Goal: Communication & Community: Answer question/provide support

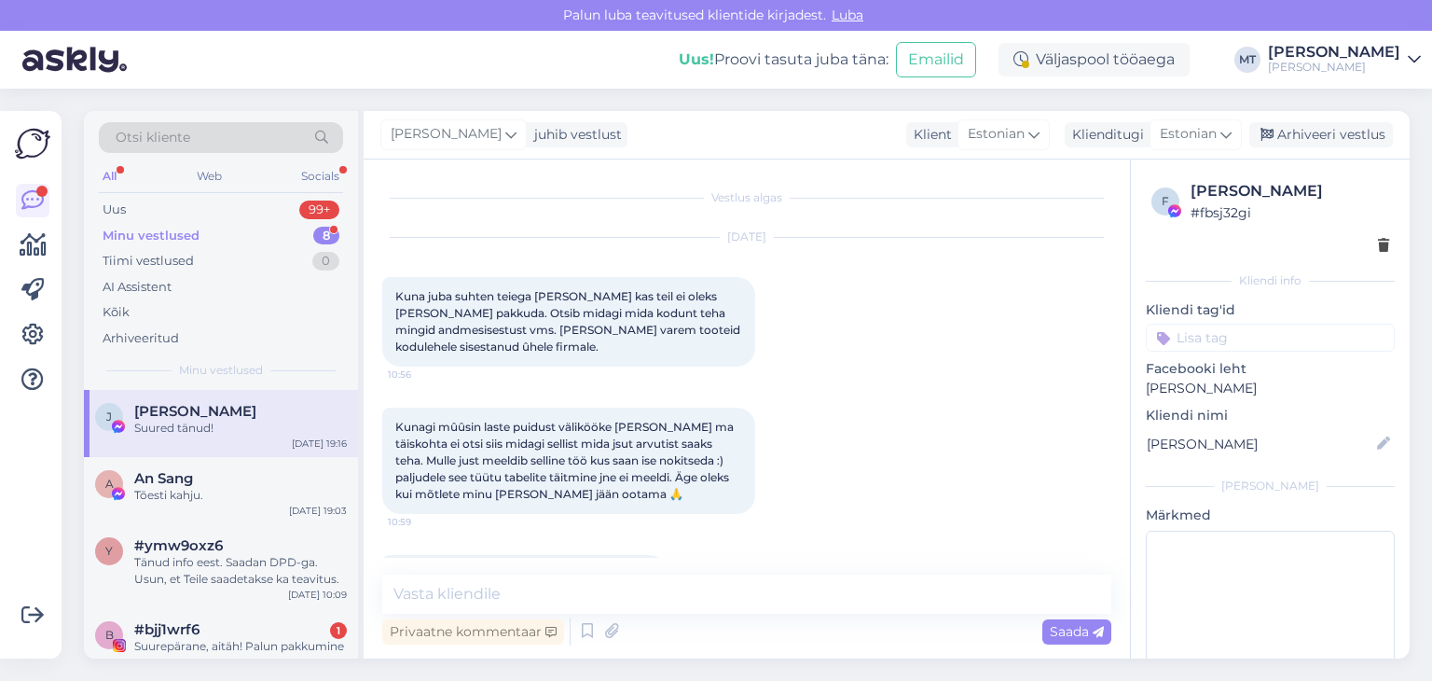
scroll to position [9654, 0]
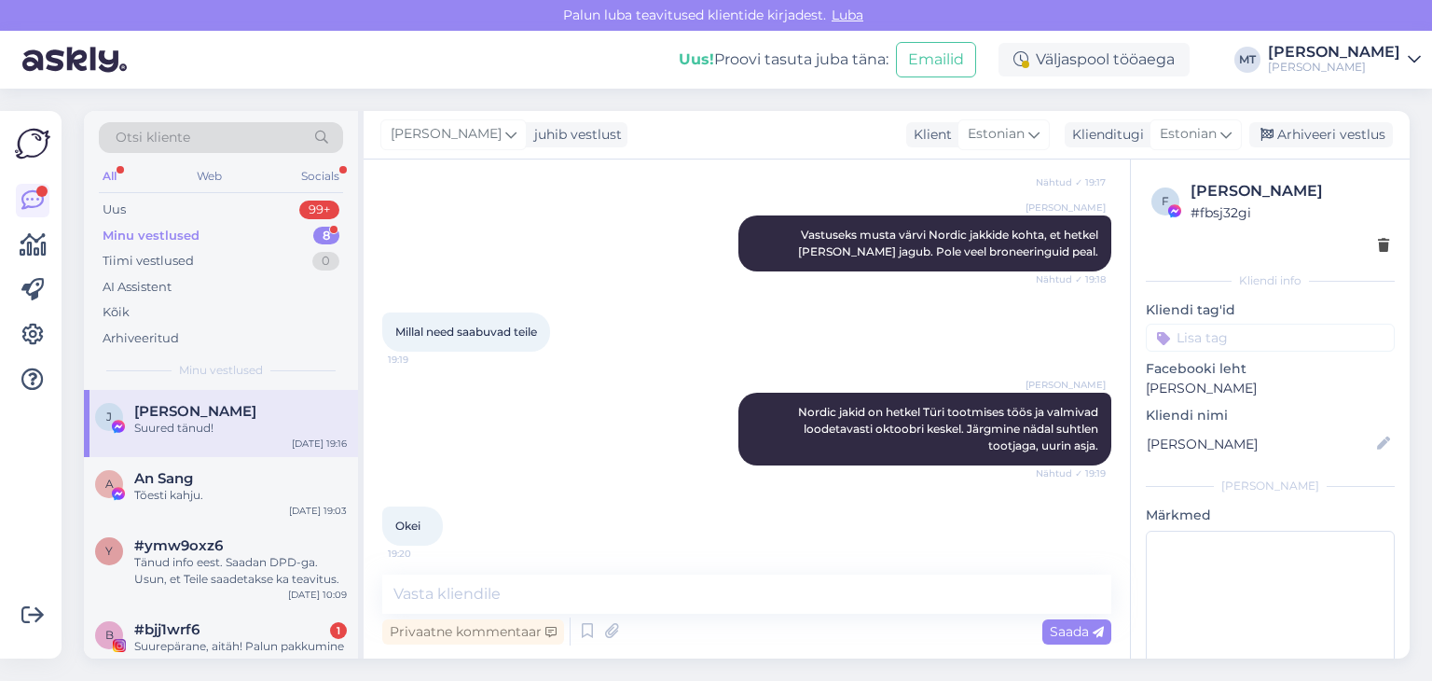
click at [213, 136] on div "Otsi kliente" at bounding box center [221, 137] width 244 height 31
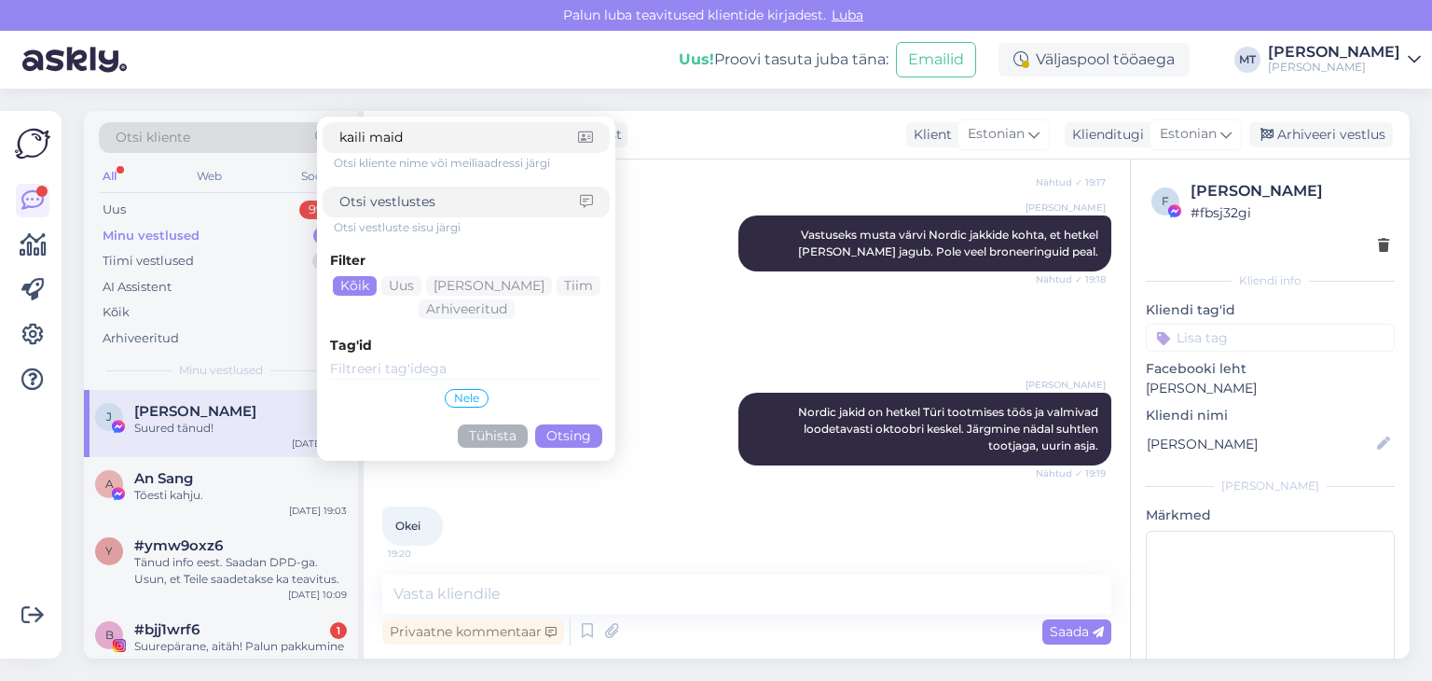
type input "[PERSON_NAME]"
click button "Otsing" at bounding box center [568, 435] width 67 height 23
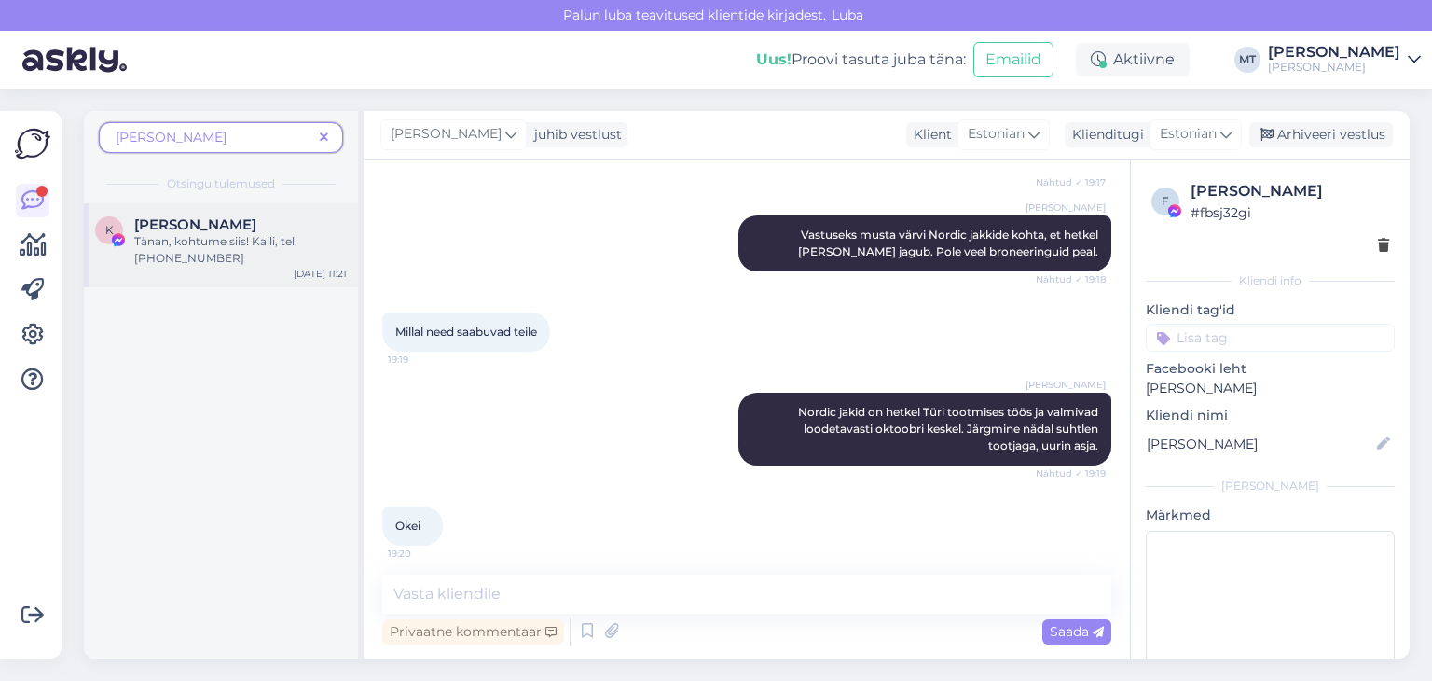
click at [193, 231] on span "[PERSON_NAME]" at bounding box center [195, 224] width 122 height 17
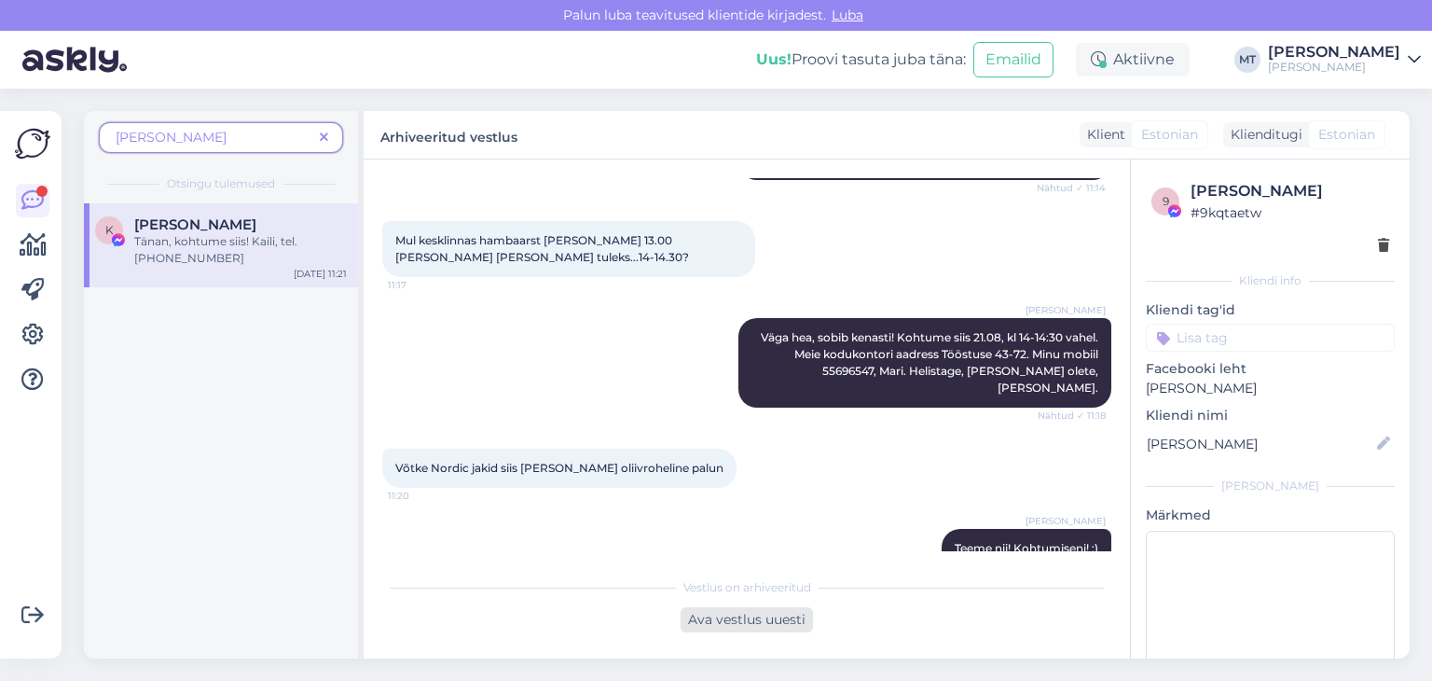
click at [728, 623] on div "Ava vestlus uuesti" at bounding box center [747, 619] width 132 height 25
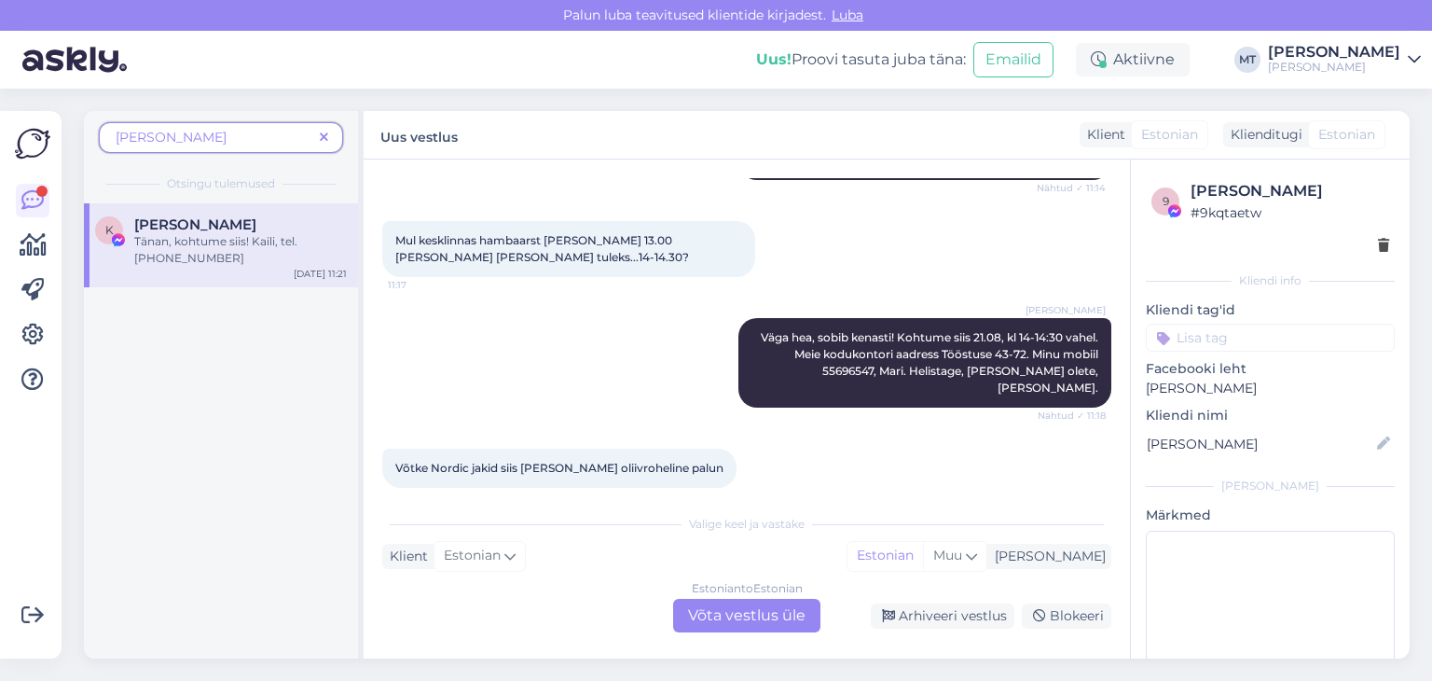
click at [753, 627] on div "Estonian to Estonian Võta vestlus üle" at bounding box center [746, 615] width 147 height 34
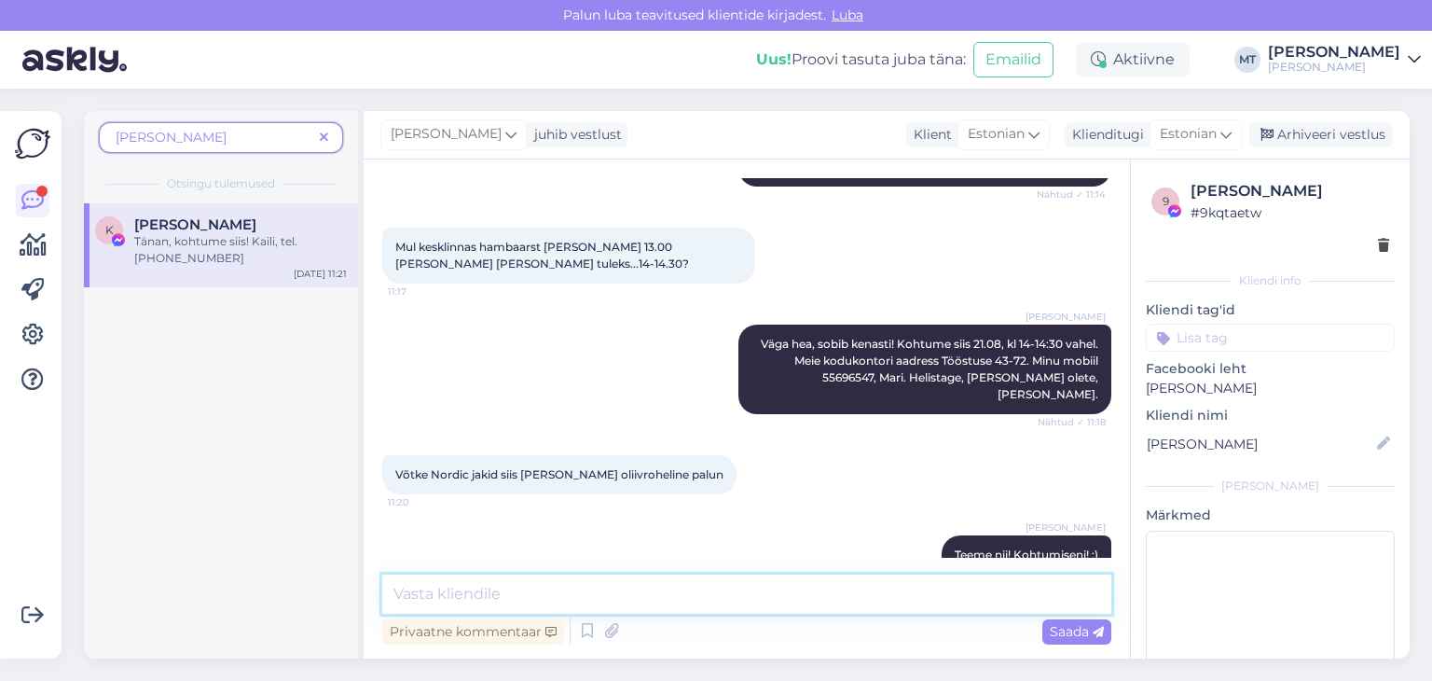
click at [604, 596] on textarea at bounding box center [746, 593] width 729 height 39
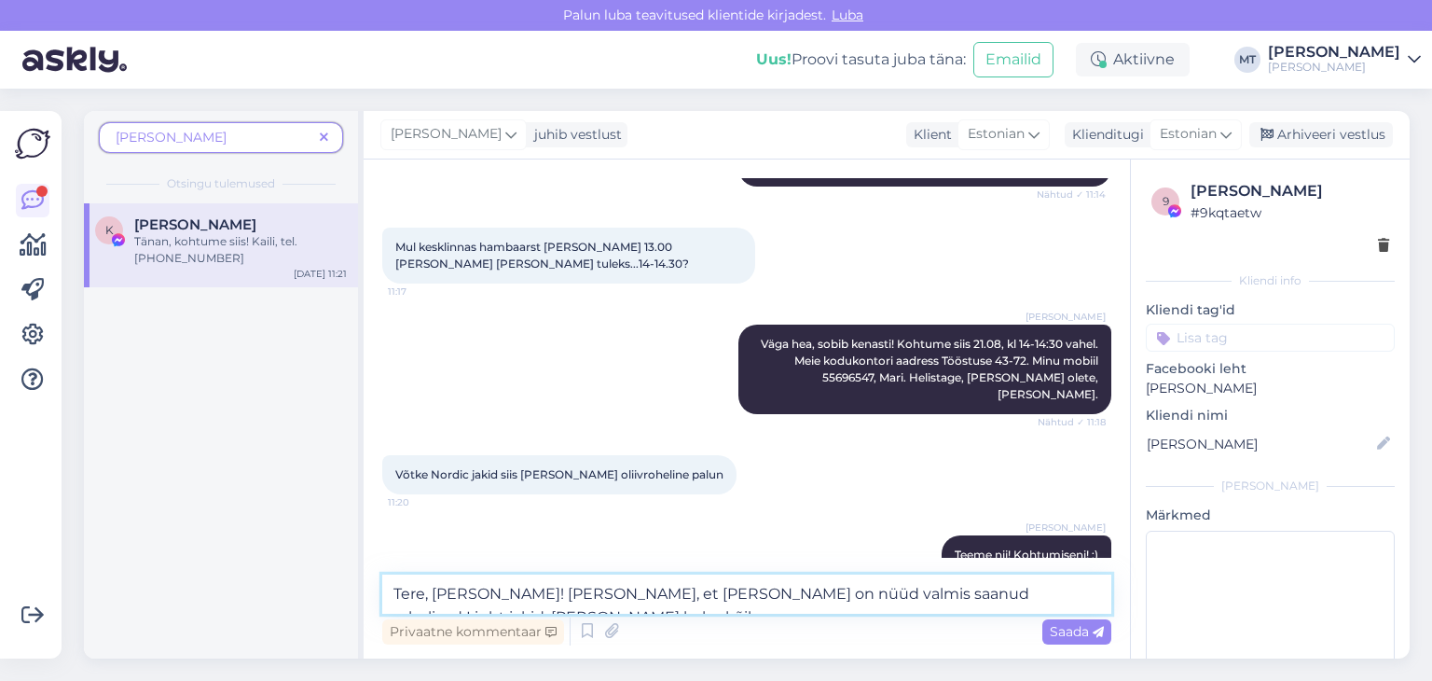
scroll to position [1756, 0]
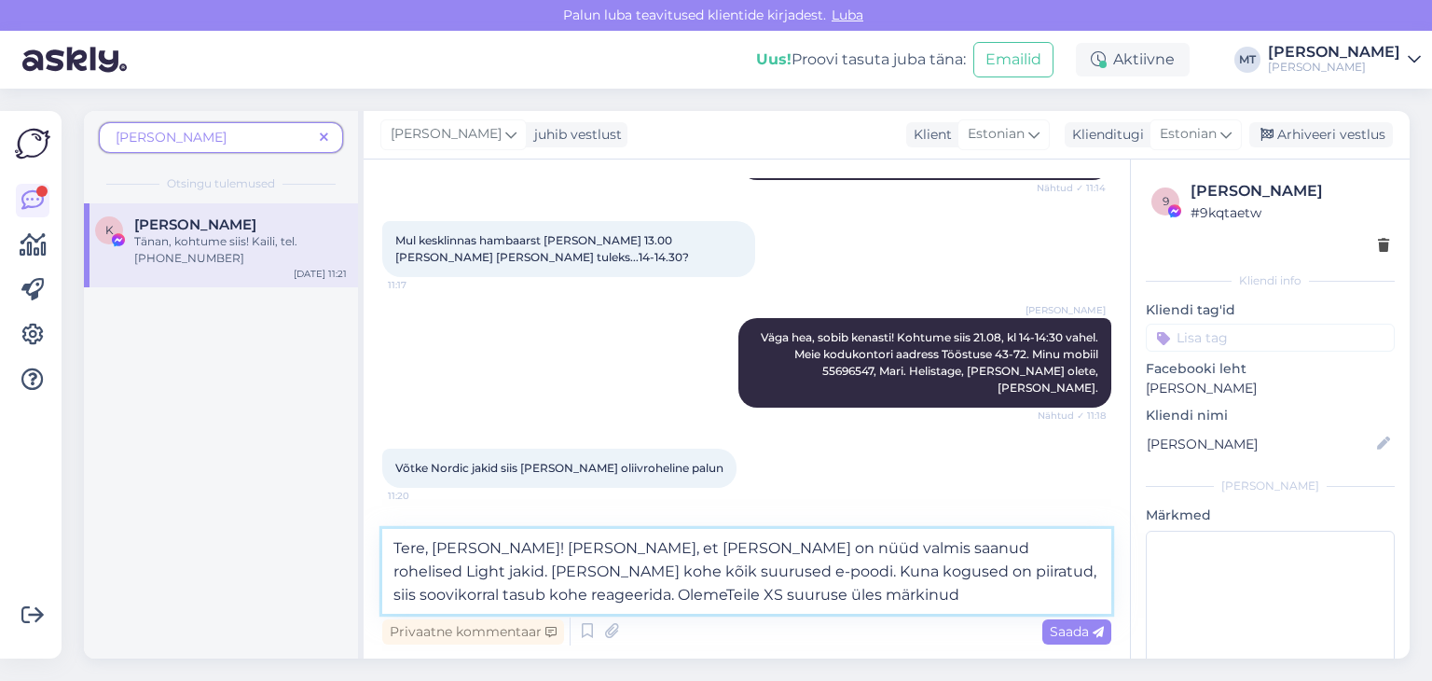
type textarea "Tere, [PERSON_NAME]! [PERSON_NAME], et [PERSON_NAME] on nüüd valmis saanud rohe…"
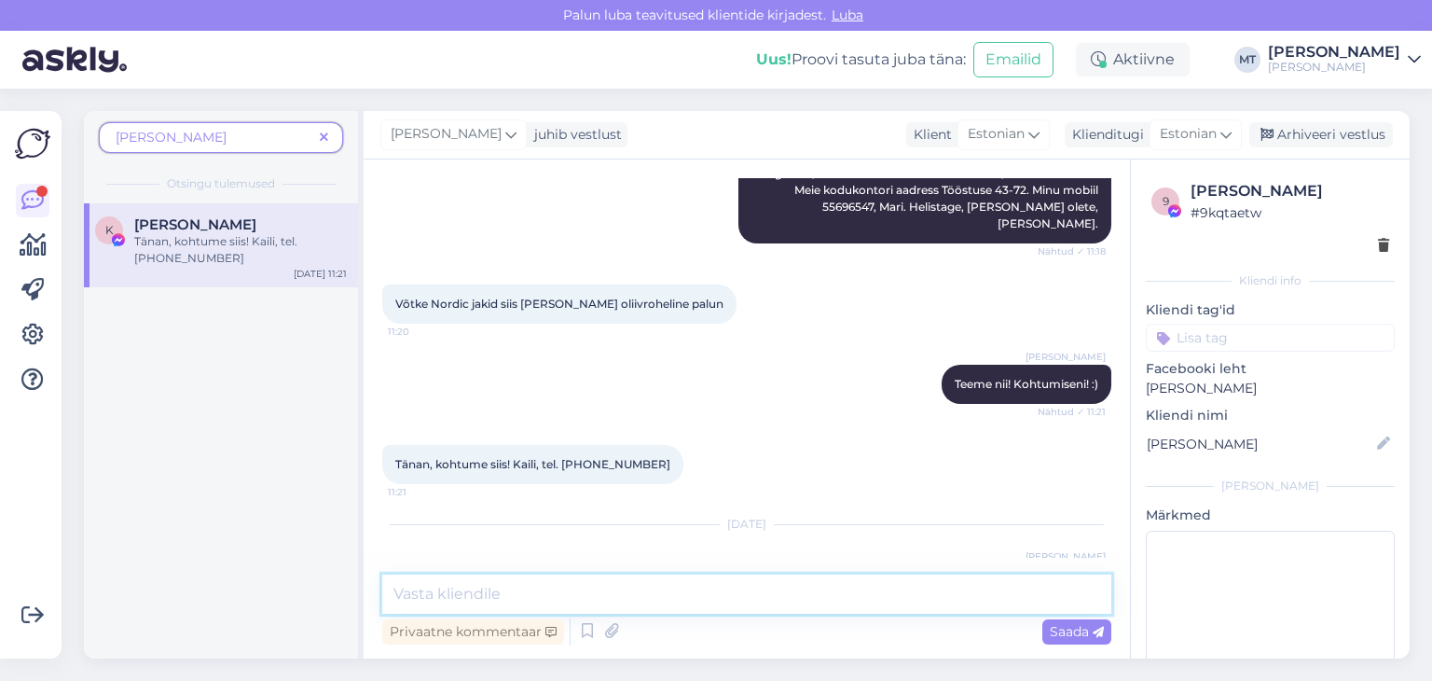
scroll to position [2000, 0]
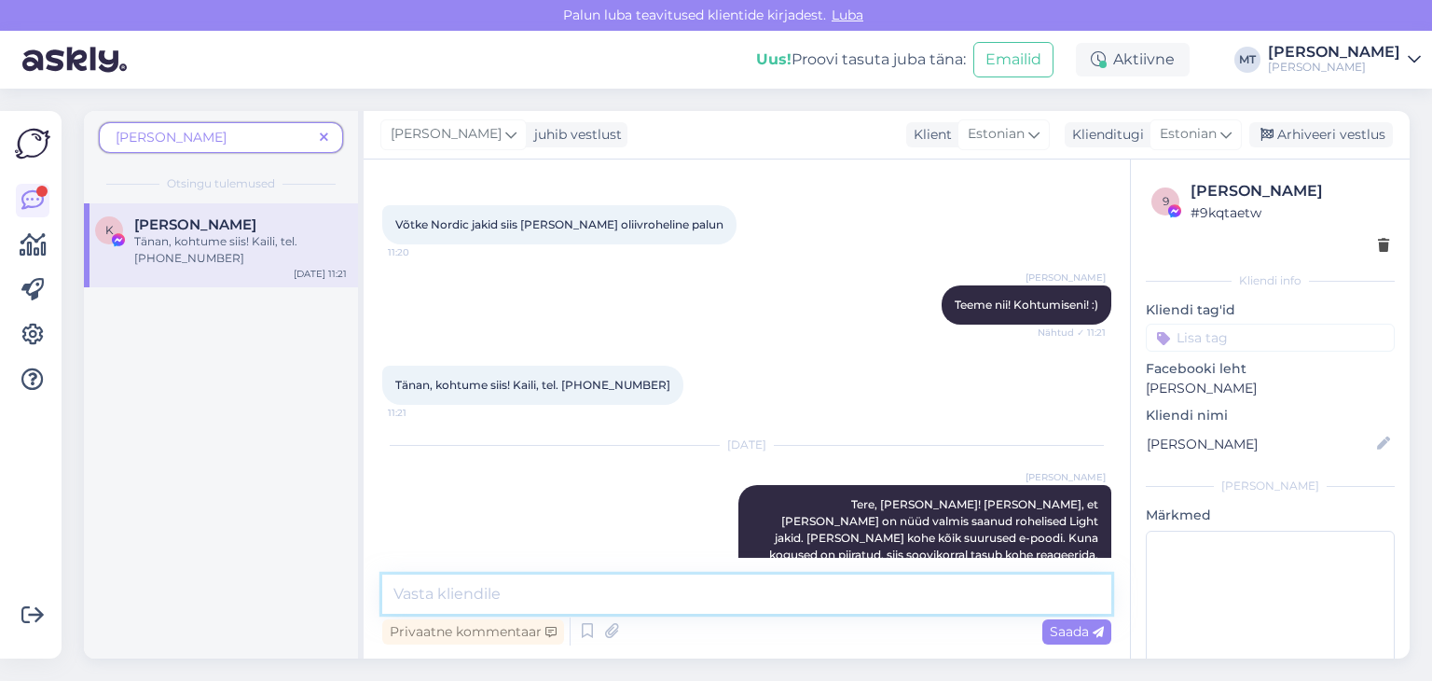
click at [515, 597] on textarea at bounding box center [746, 593] width 729 height 39
type textarea ":)"
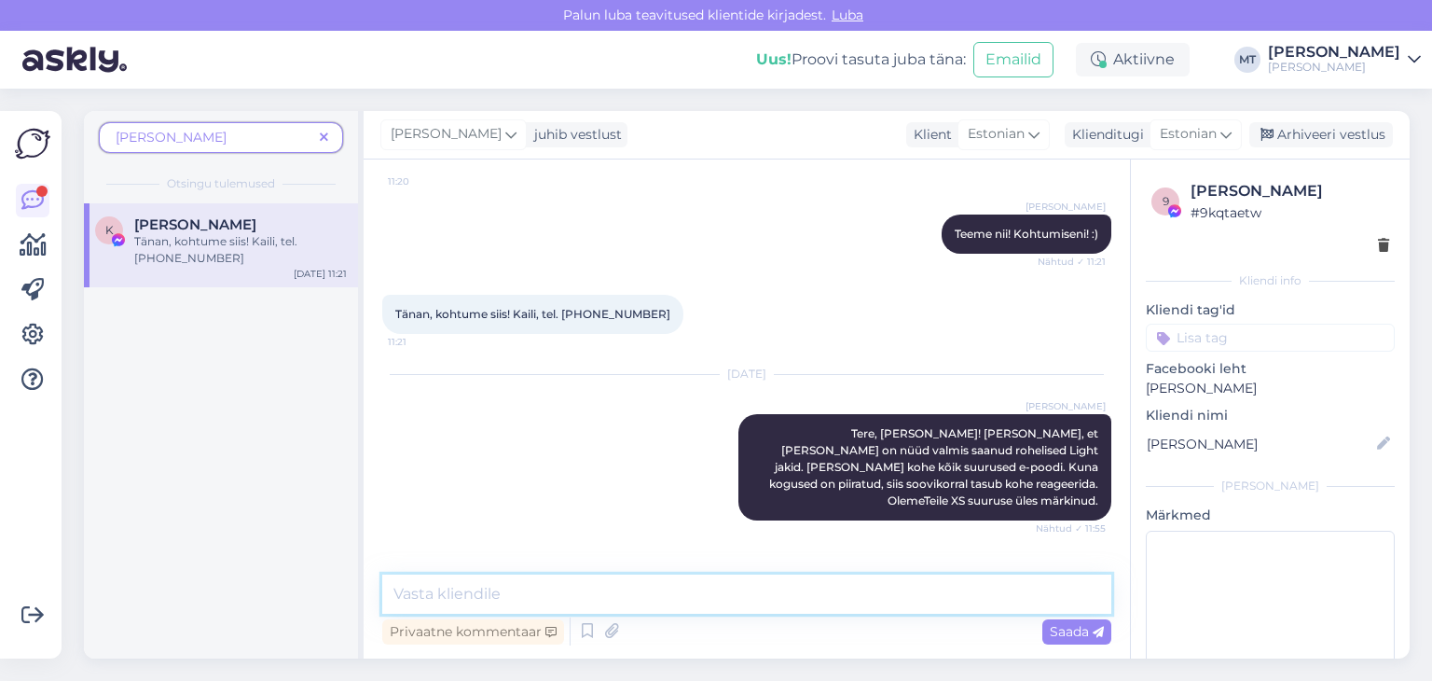
scroll to position [2177, 0]
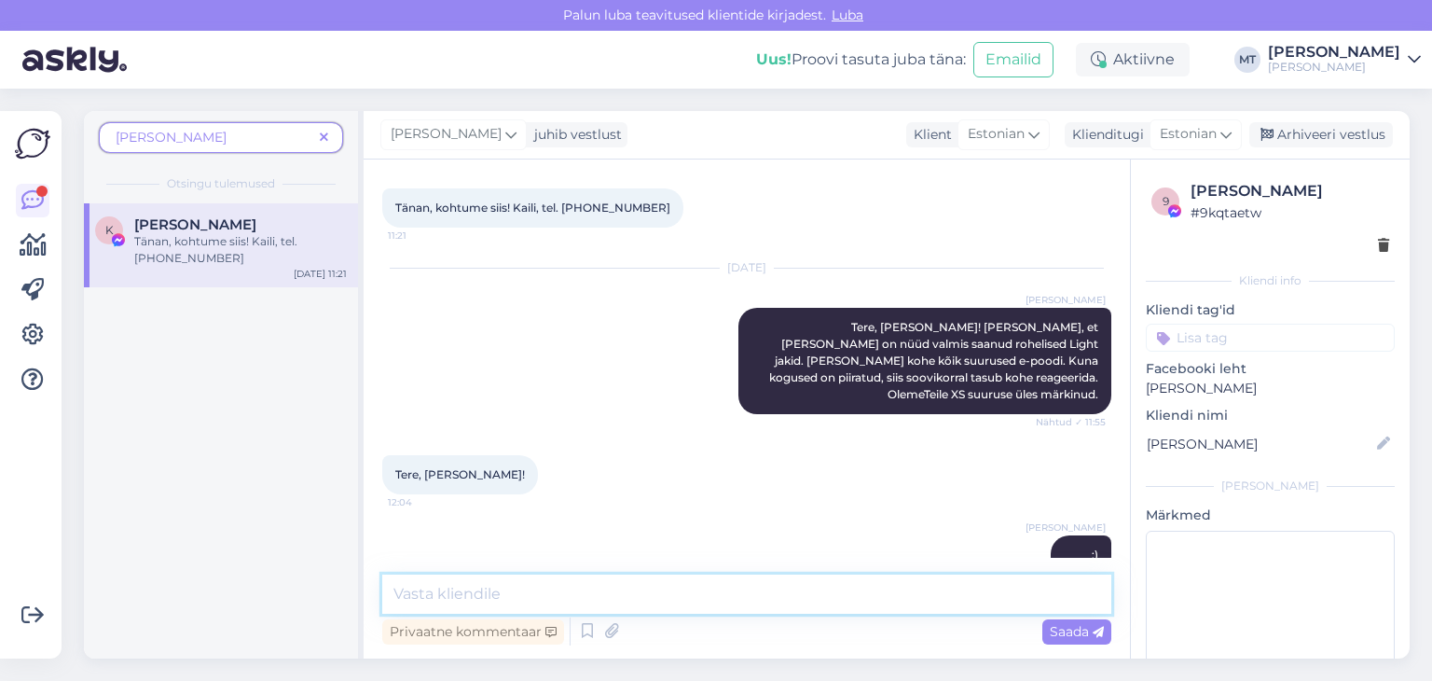
click at [461, 594] on textarea at bounding box center [746, 593] width 729 height 39
click at [452, 595] on textarea at bounding box center [746, 593] width 729 height 39
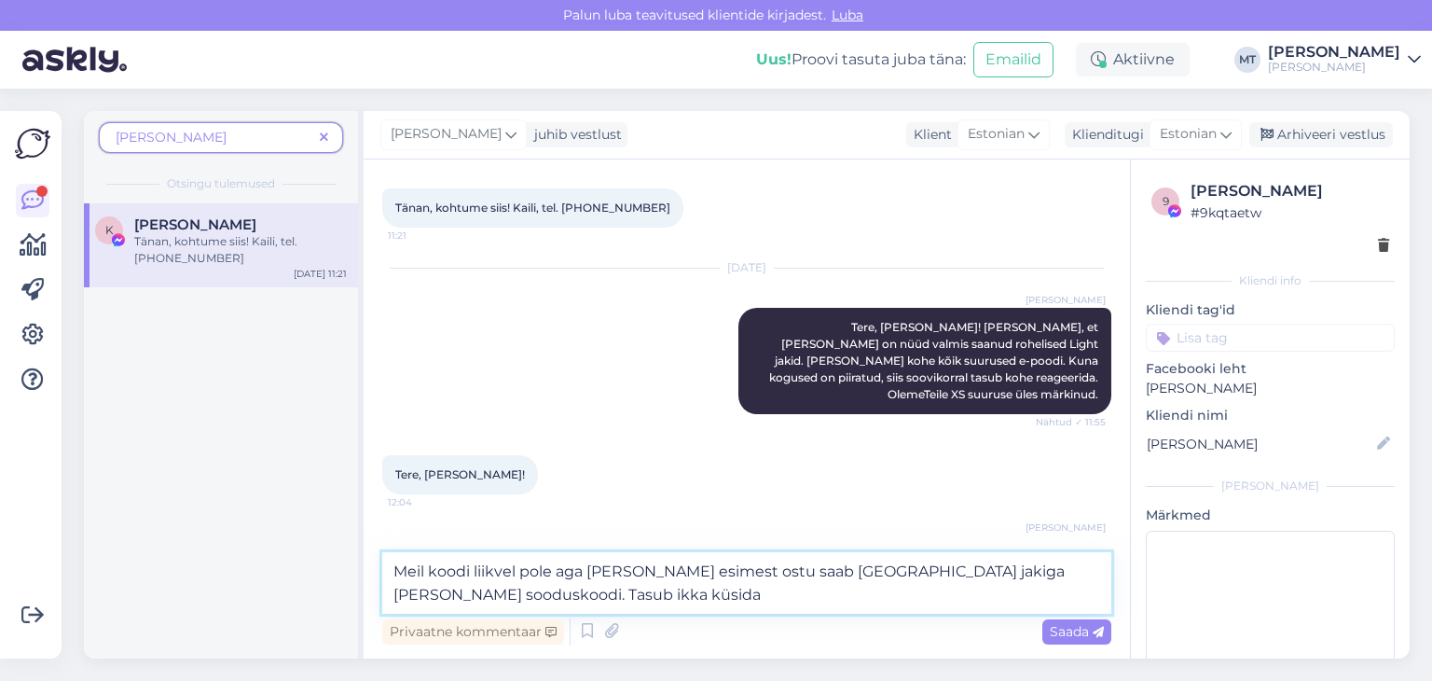
click at [474, 568] on textarea "Meil koodi liikvel pole aga [PERSON_NAME] esimest ostu saab [GEOGRAPHIC_DATA] j…" at bounding box center [746, 583] width 729 height 62
drag, startPoint x: 541, startPoint y: 592, endPoint x: 380, endPoint y: 614, distance: 161.9
click at [380, 614] on div "Vestlus algas [DATE] Tere! Kus ma saaksin reaalselt teie kahe erineva jopega tu…" at bounding box center [747, 408] width 766 height 499
click at [392, 568] on textarea "Meil koodi avalikult liikvel pole aga [PERSON_NAME] esimest ostu saab [GEOGRAPH…" at bounding box center [746, 583] width 729 height 62
click at [675, 595] on textarea "Küsida tasub ikka. :) Meil koodi avalikult liikvel pole aga [PERSON_NAME] esime…" at bounding box center [746, 583] width 729 height 62
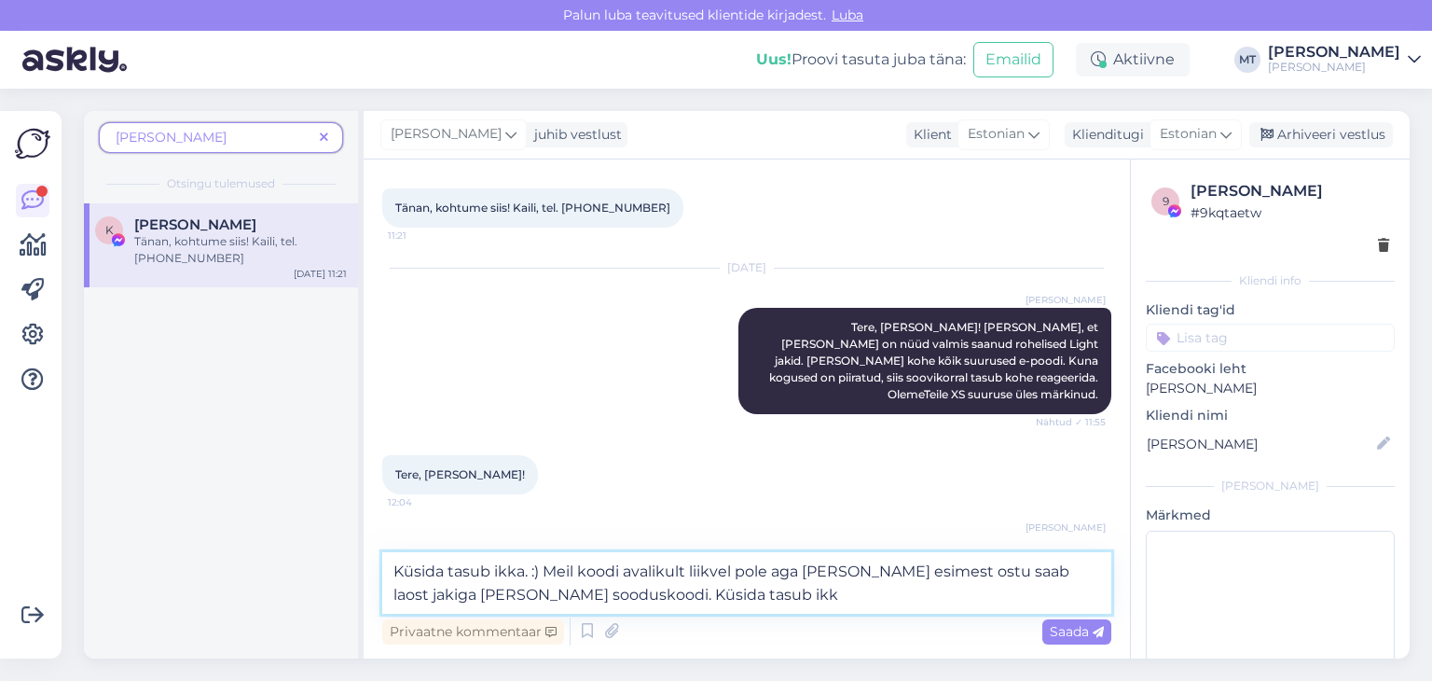
drag, startPoint x: 674, startPoint y: 595, endPoint x: 561, endPoint y: 591, distance: 112.9
click at [561, 591] on textarea "Küsida tasub ikka. :) Meil koodi avalikult liikvel pole aga [PERSON_NAME] esime…" at bounding box center [746, 583] width 729 height 62
click at [646, 592] on textarea "Küsida tasub ikka. :) Meil koodi avalikult liikvel pole aga [PERSON_NAME] esime…" at bounding box center [746, 583] width 729 height 62
click at [778, 600] on textarea "Küsida tasub ikka. :) Meil koodi avalikult liikvel pole aga [PERSON_NAME] esime…" at bounding box center [746, 583] width 729 height 62
type textarea "Küsida tasub ikka. :) Meil koodi avalikult liikvel pole aga [PERSON_NAME] esime…"
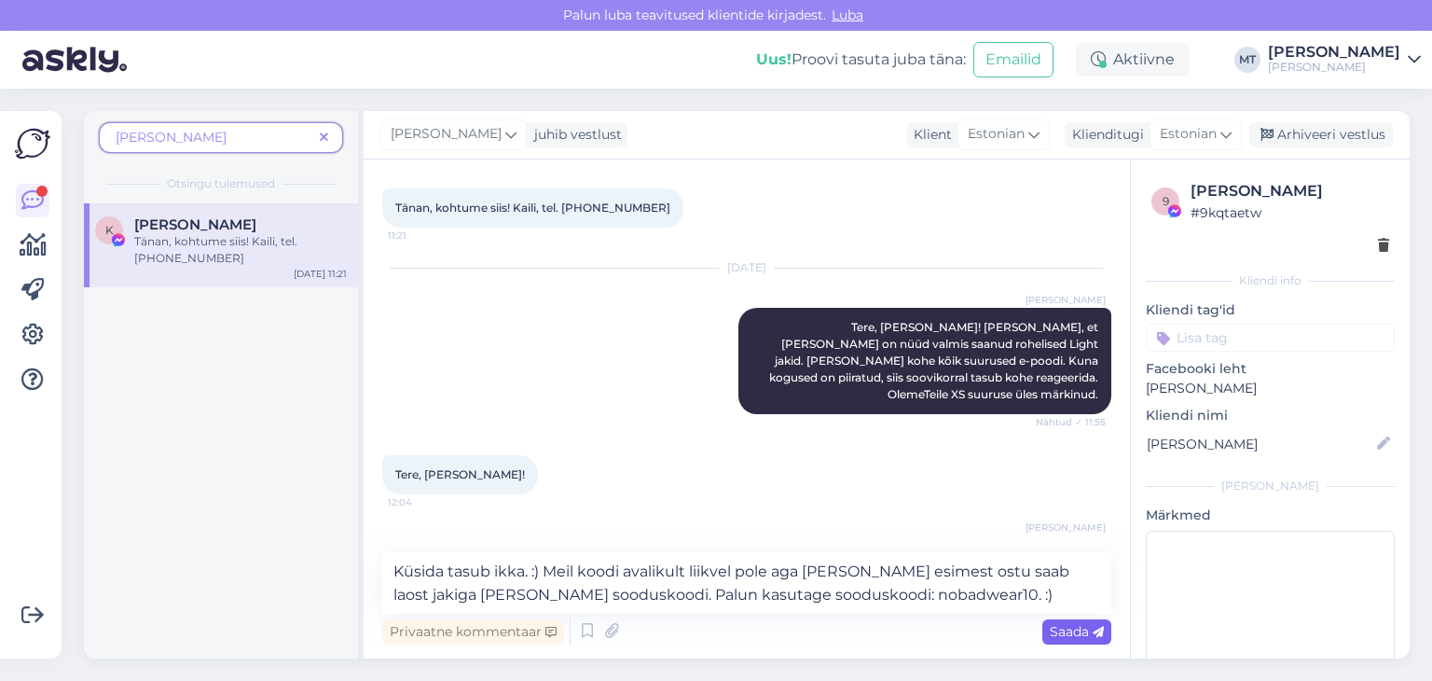
click at [1073, 630] on span "Saada" at bounding box center [1077, 631] width 54 height 17
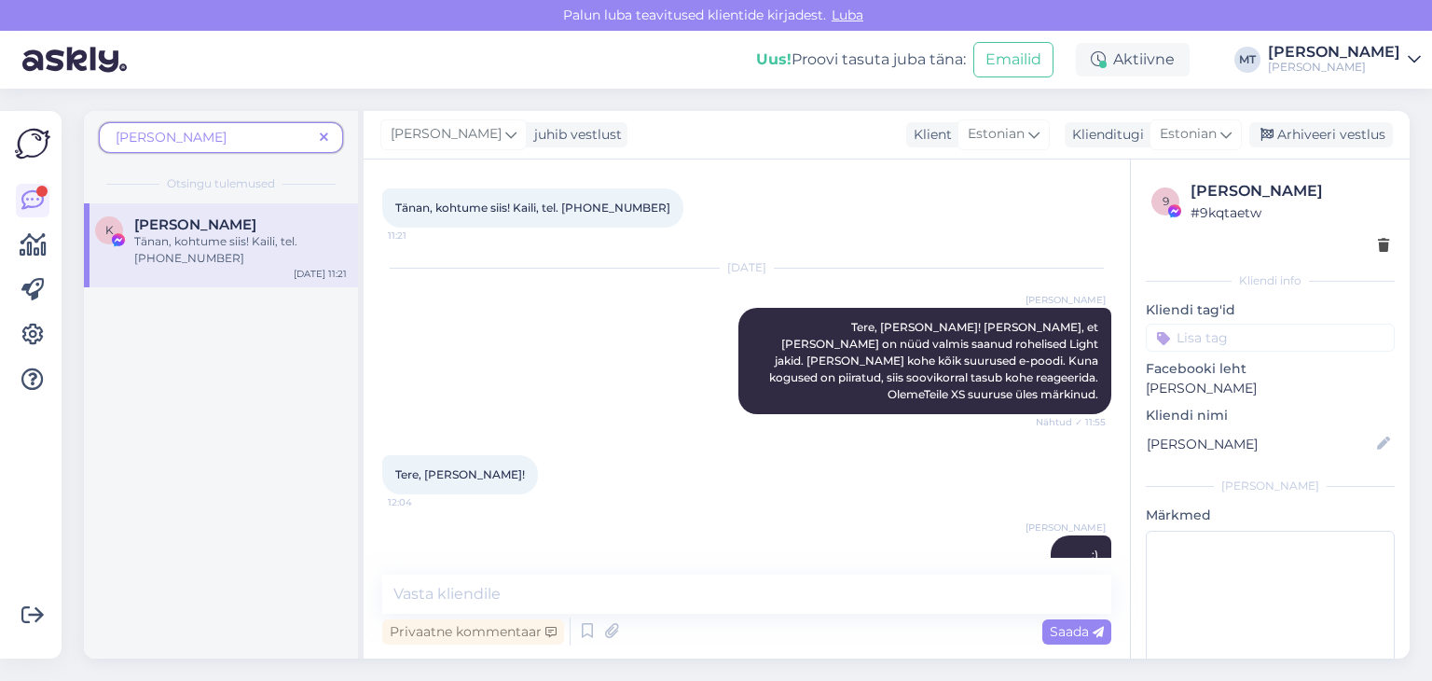
scroll to position [2290, 0]
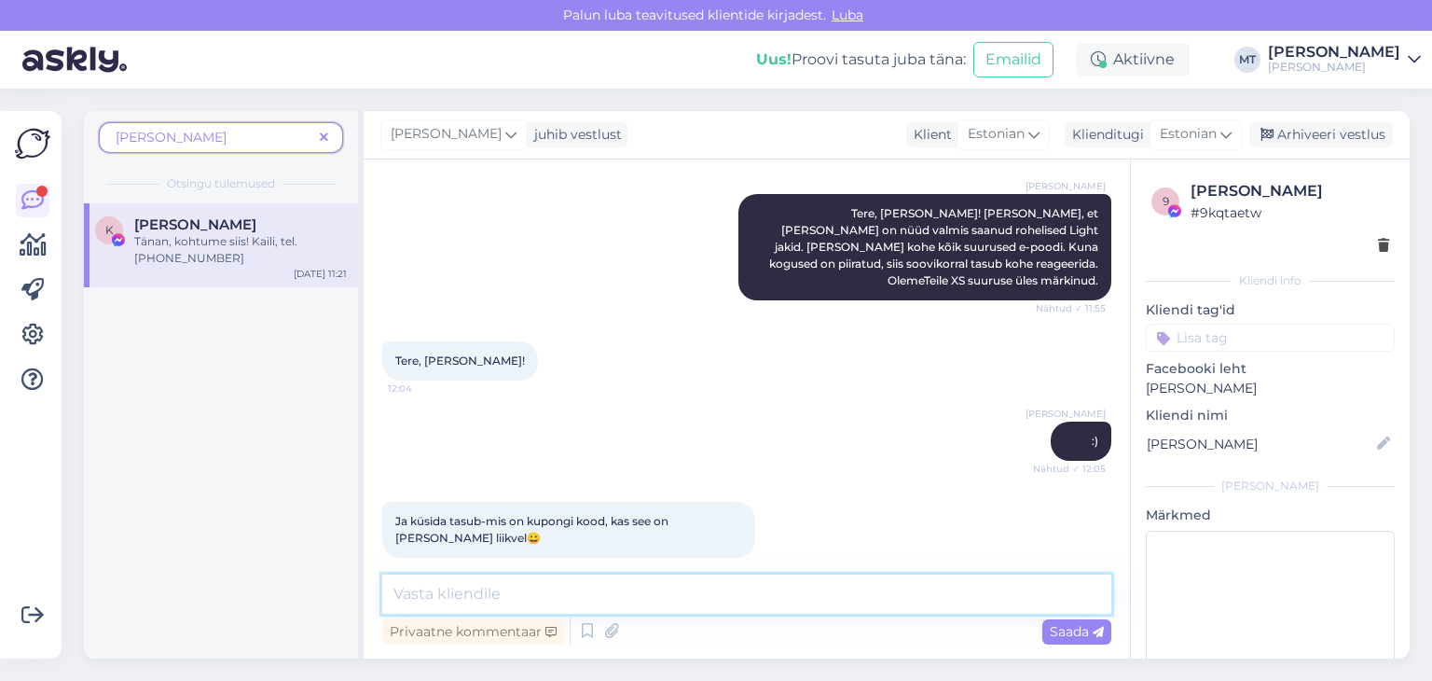
click at [487, 602] on textarea at bounding box center [746, 593] width 729 height 39
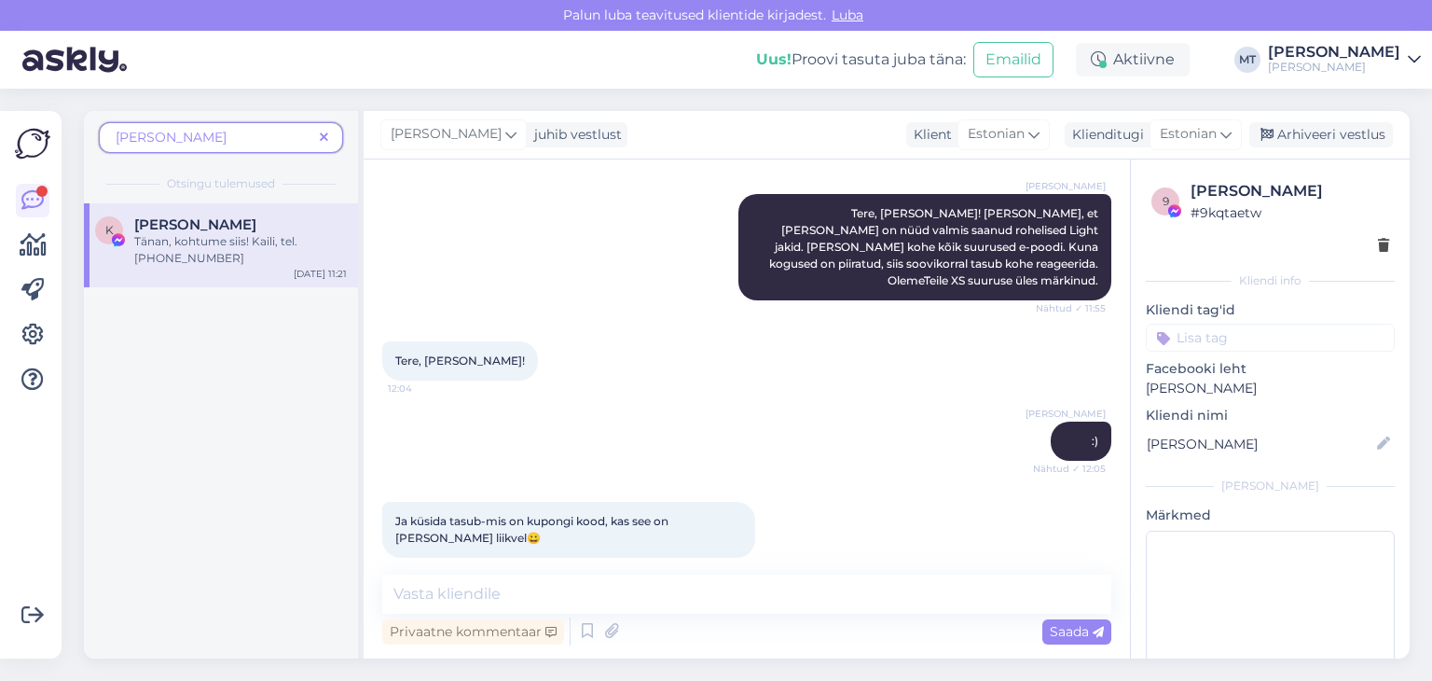
click at [329, 128] on div "[PERSON_NAME]" at bounding box center [221, 137] width 244 height 31
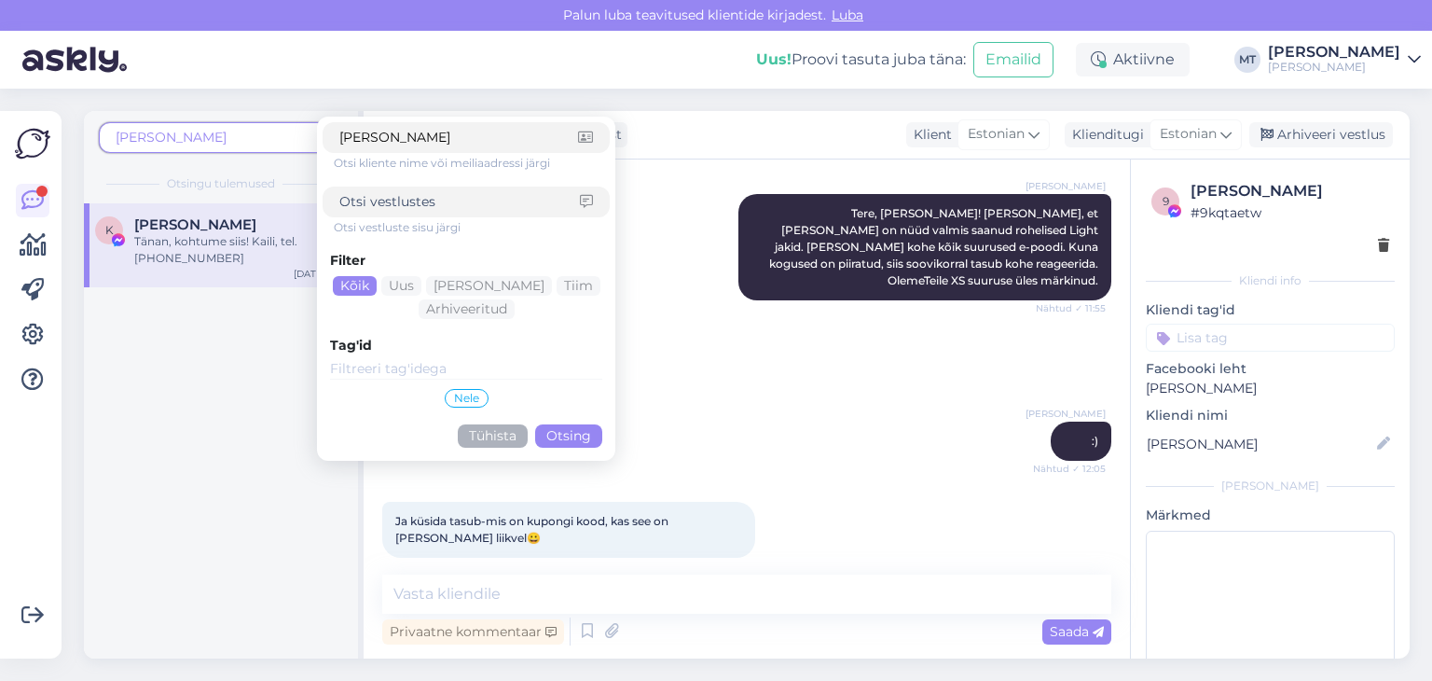
click at [293, 144] on span "[PERSON_NAME]" at bounding box center [214, 138] width 197 height 20
click at [492, 437] on button "Tühista" at bounding box center [493, 435] width 70 height 23
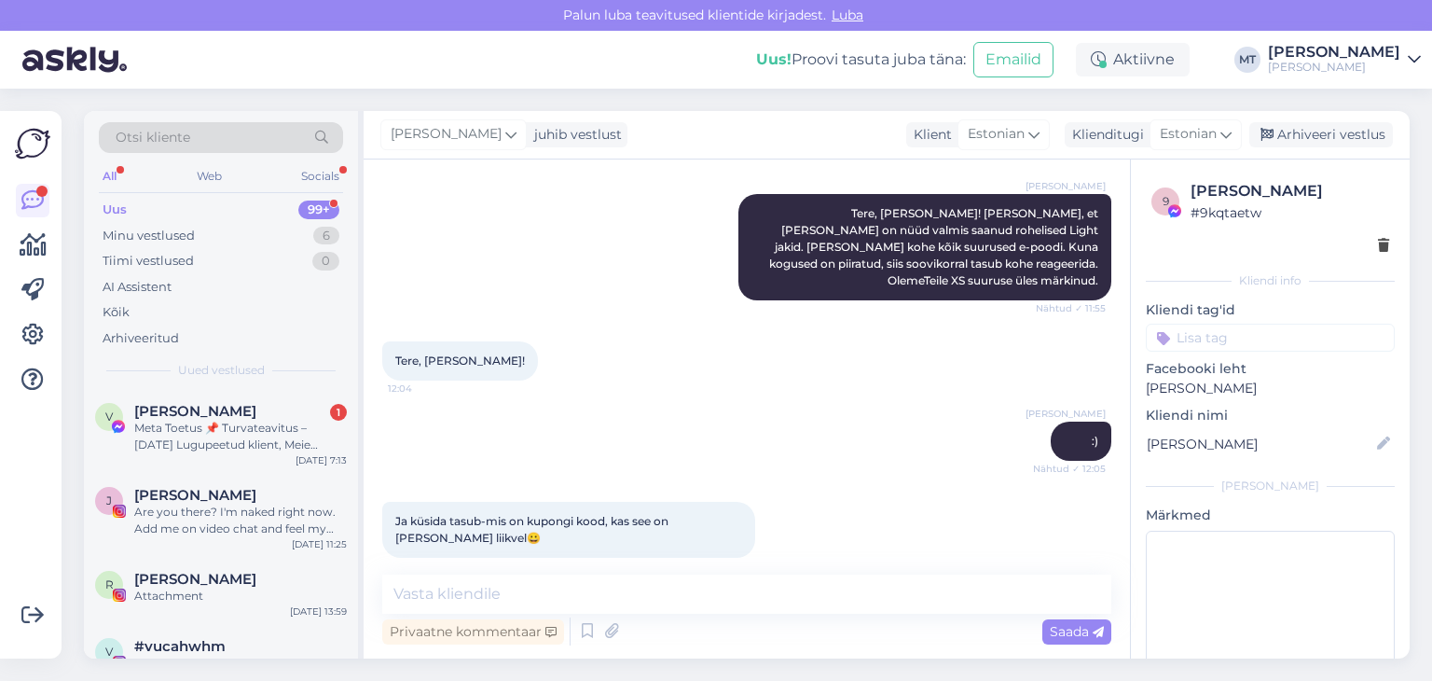
click at [116, 206] on div "Uus" at bounding box center [115, 209] width 24 height 19
click at [183, 232] on div "Minu vestlused" at bounding box center [149, 236] width 92 height 19
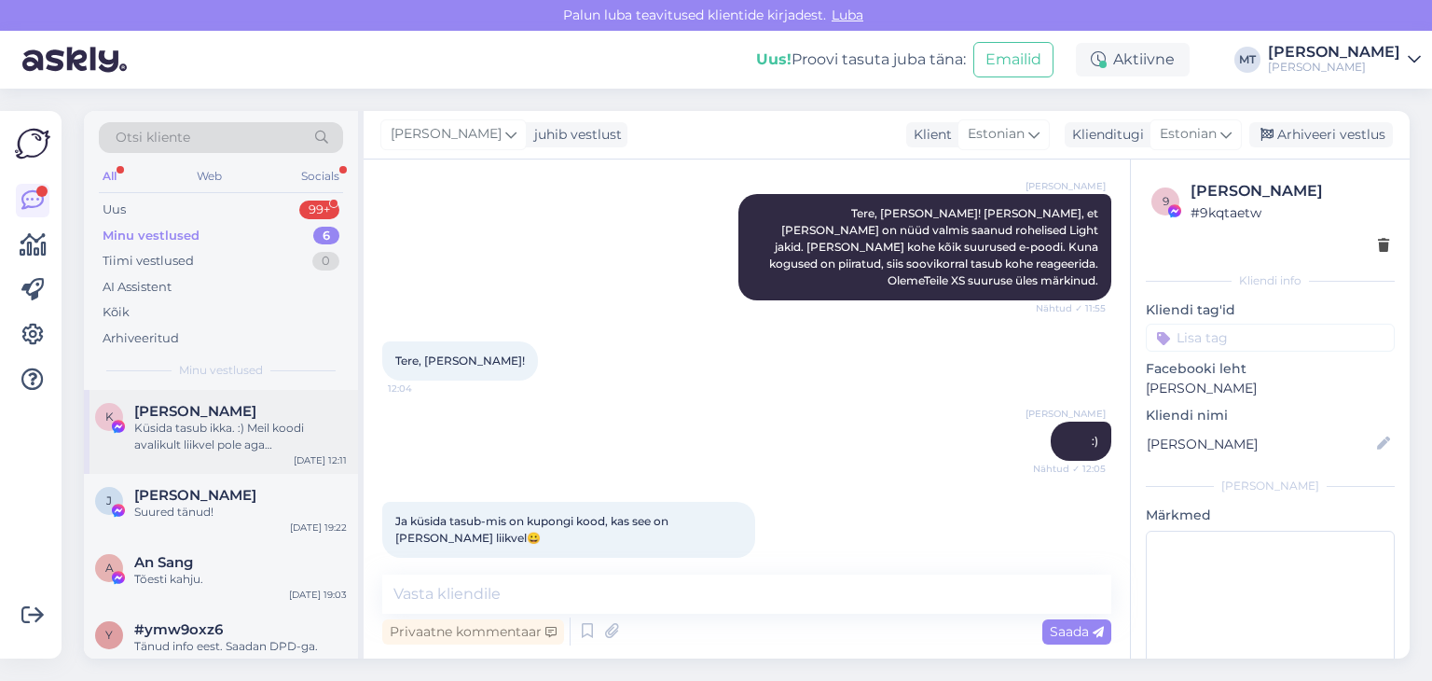
click at [172, 428] on div "Küsida tasub ikka. :) Meil koodi avalikult liikvel pole aga [PERSON_NAME] esime…" at bounding box center [240, 436] width 213 height 34
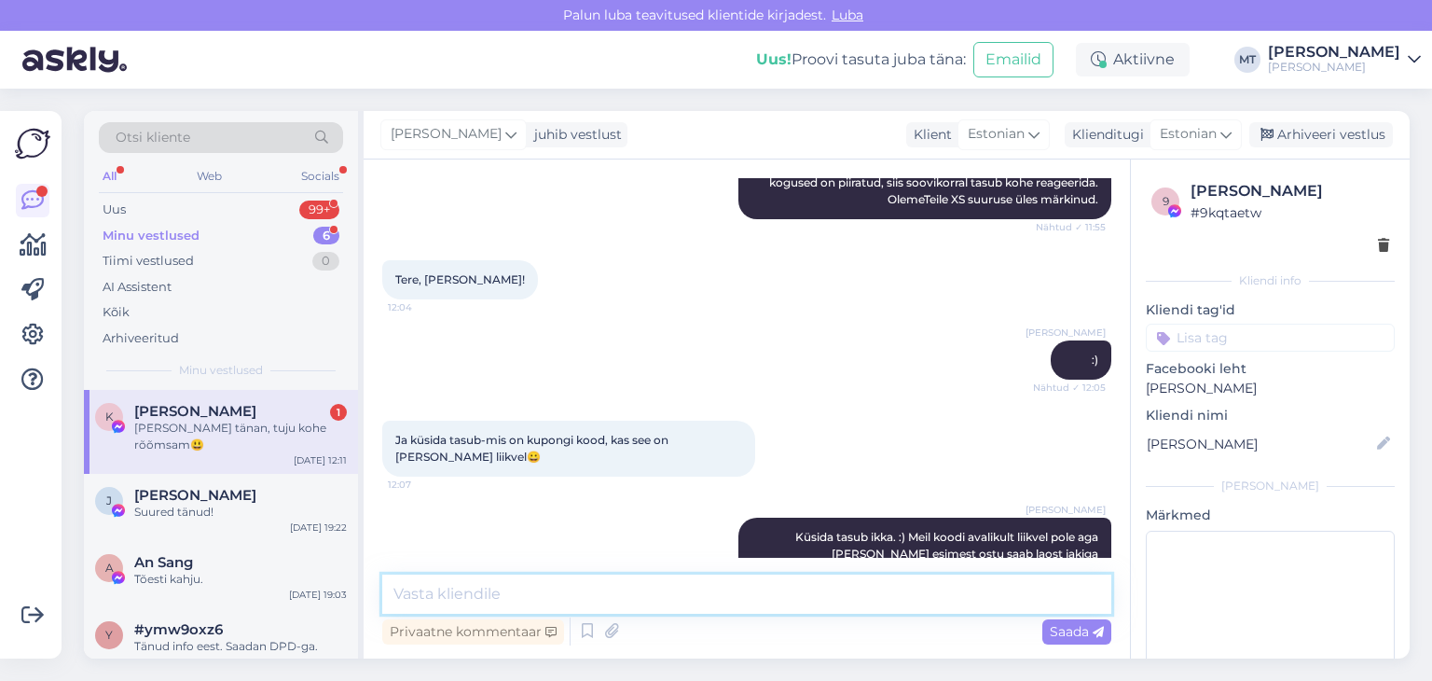
click at [506, 596] on textarea at bounding box center [746, 593] width 729 height 39
type textarea "[PERSON_NAME] :)"
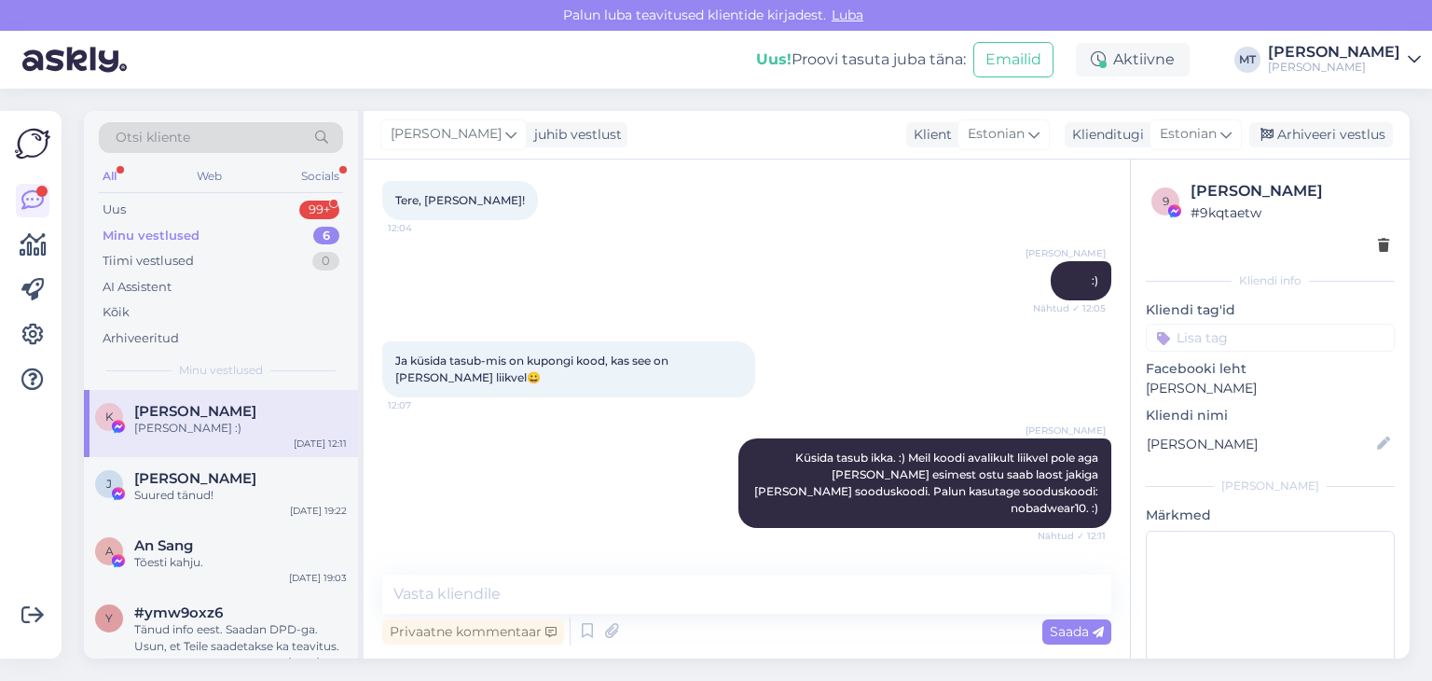
click at [183, 142] on span "Otsi kliente" at bounding box center [153, 138] width 75 height 20
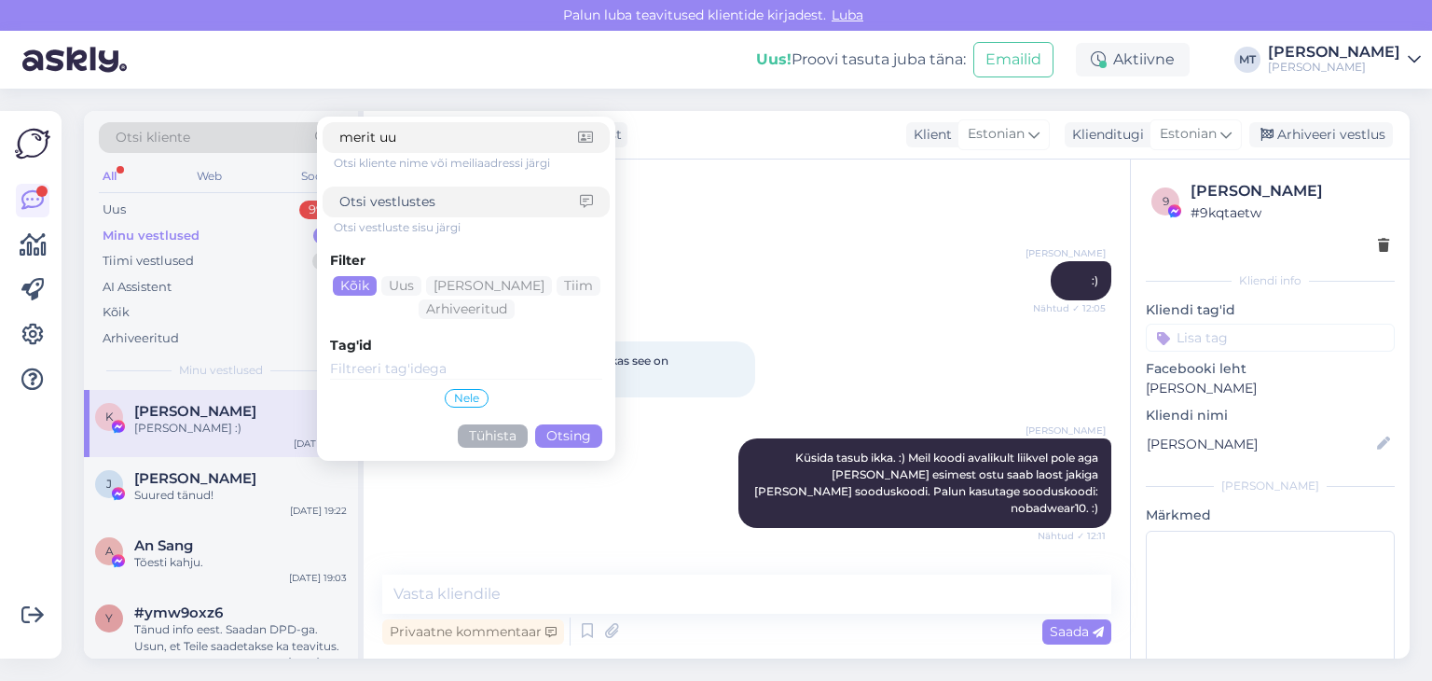
type input "merit uus"
click button "Otsing" at bounding box center [568, 435] width 67 height 23
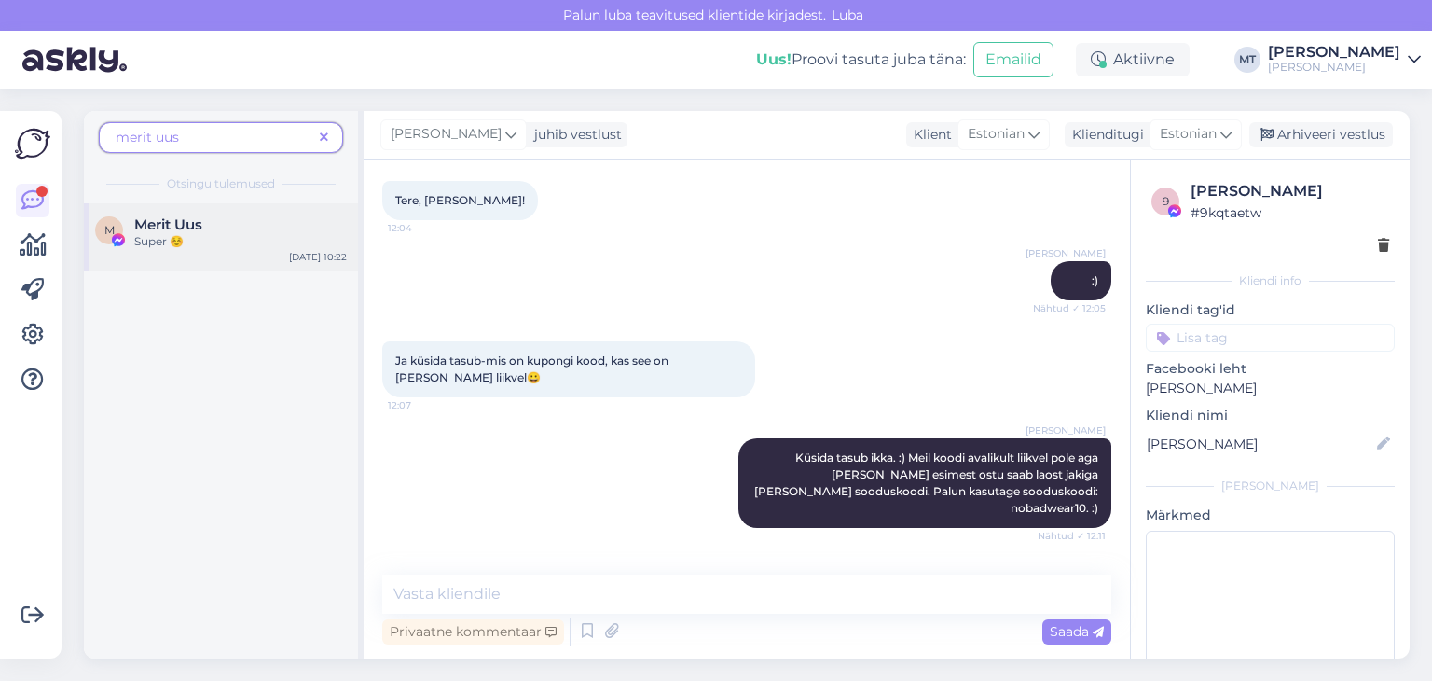
click at [157, 231] on span "Merit Uus" at bounding box center [168, 224] width 68 height 17
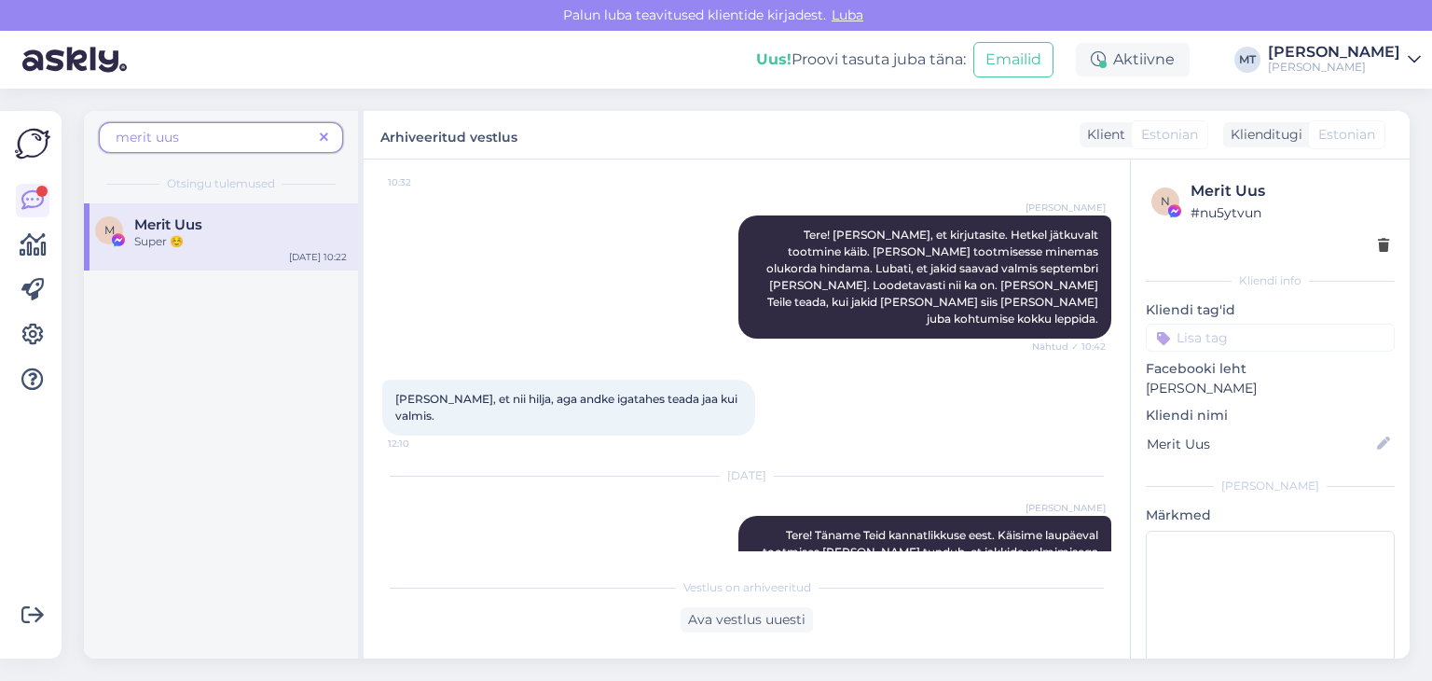
scroll to position [1693, 0]
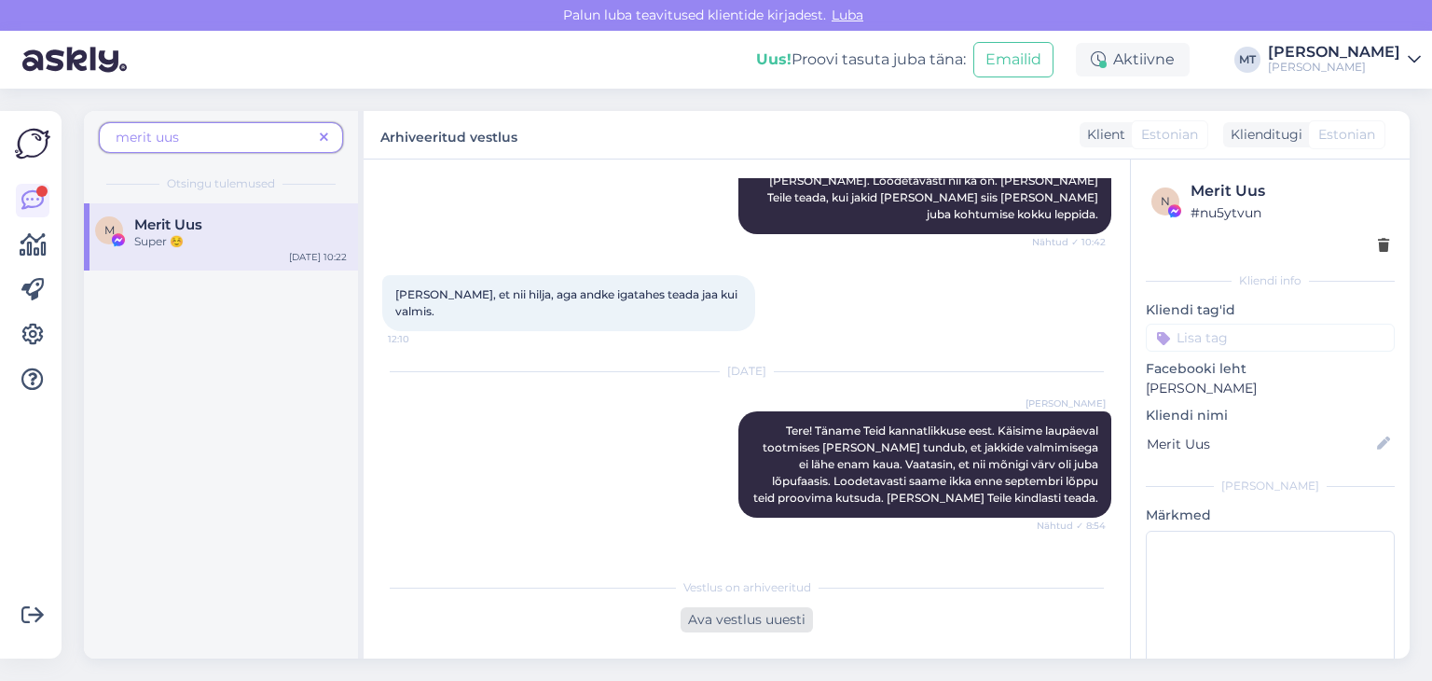
click at [755, 617] on div "Ava vestlus uuesti" at bounding box center [747, 619] width 132 height 25
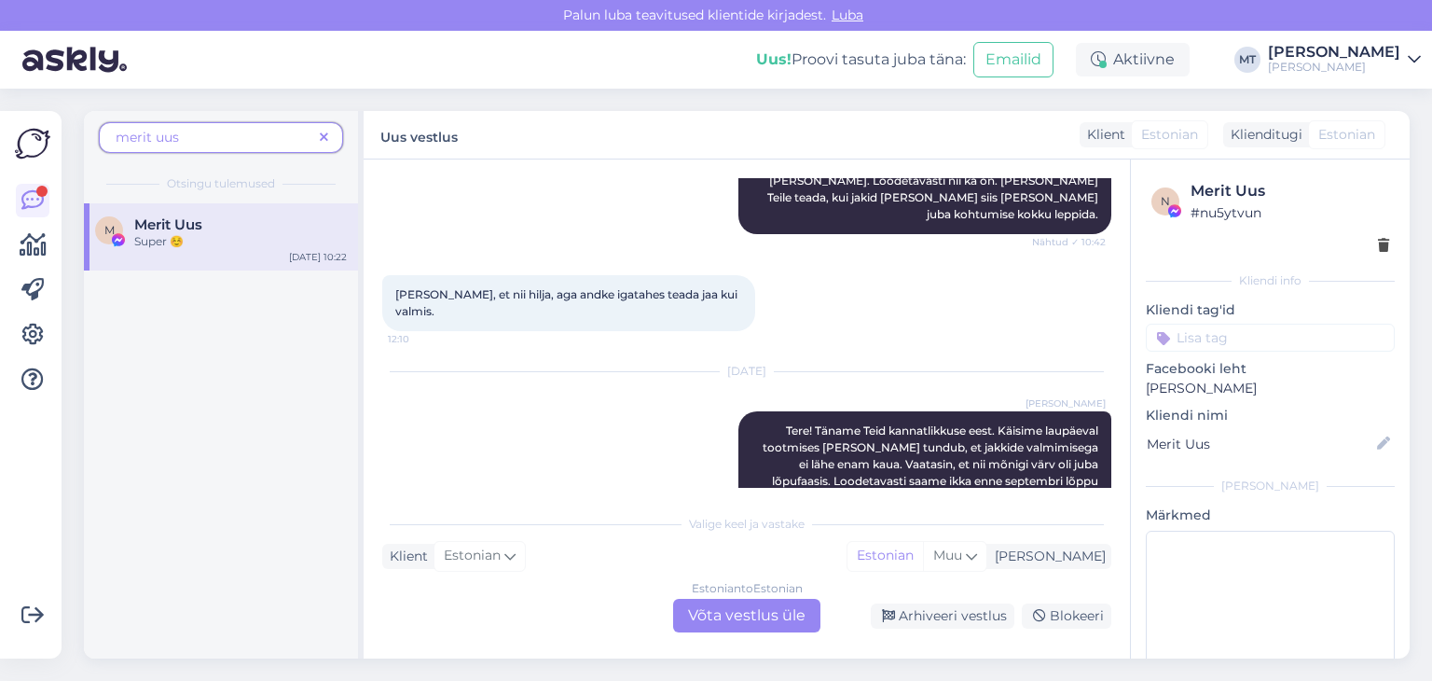
click at [735, 613] on div "Estonian to Estonian Võta vestlus üle" at bounding box center [746, 615] width 147 height 34
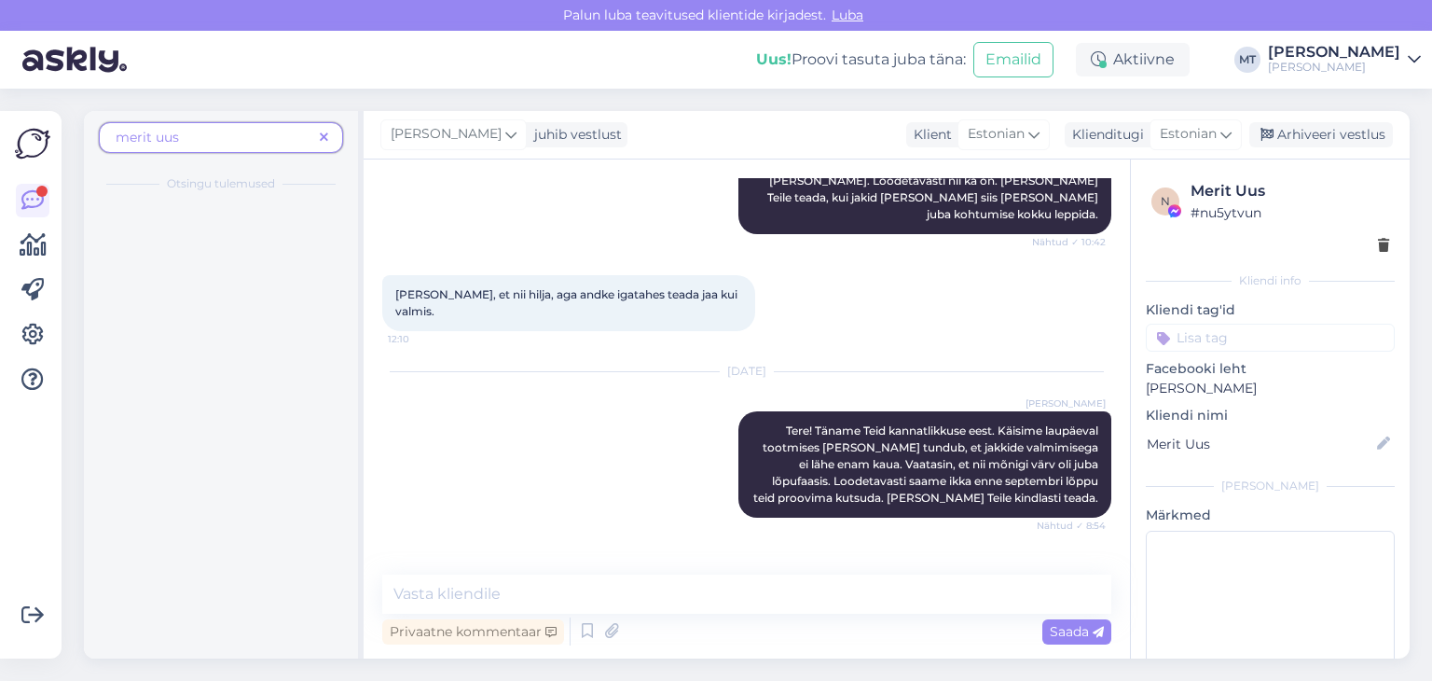
scroll to position [1686, 0]
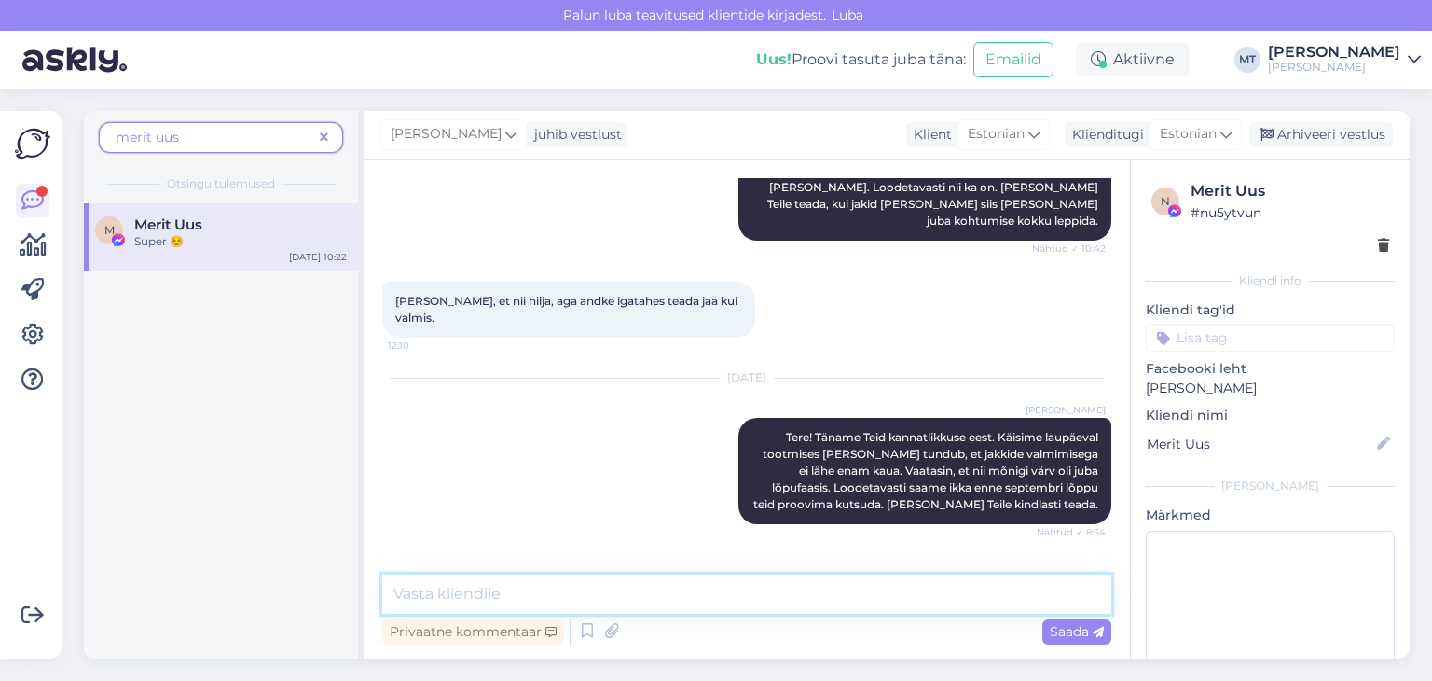
click at [503, 583] on textarea at bounding box center [746, 593] width 729 height 39
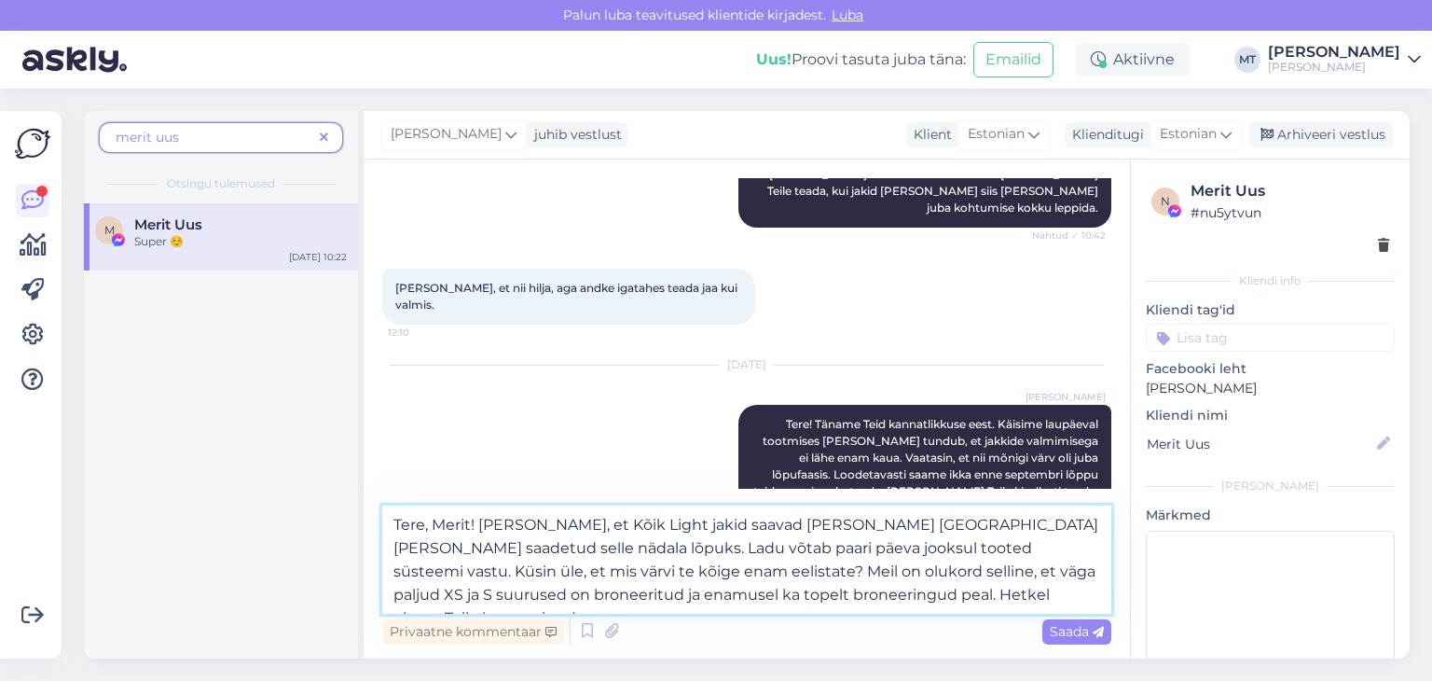
scroll to position [1754, 0]
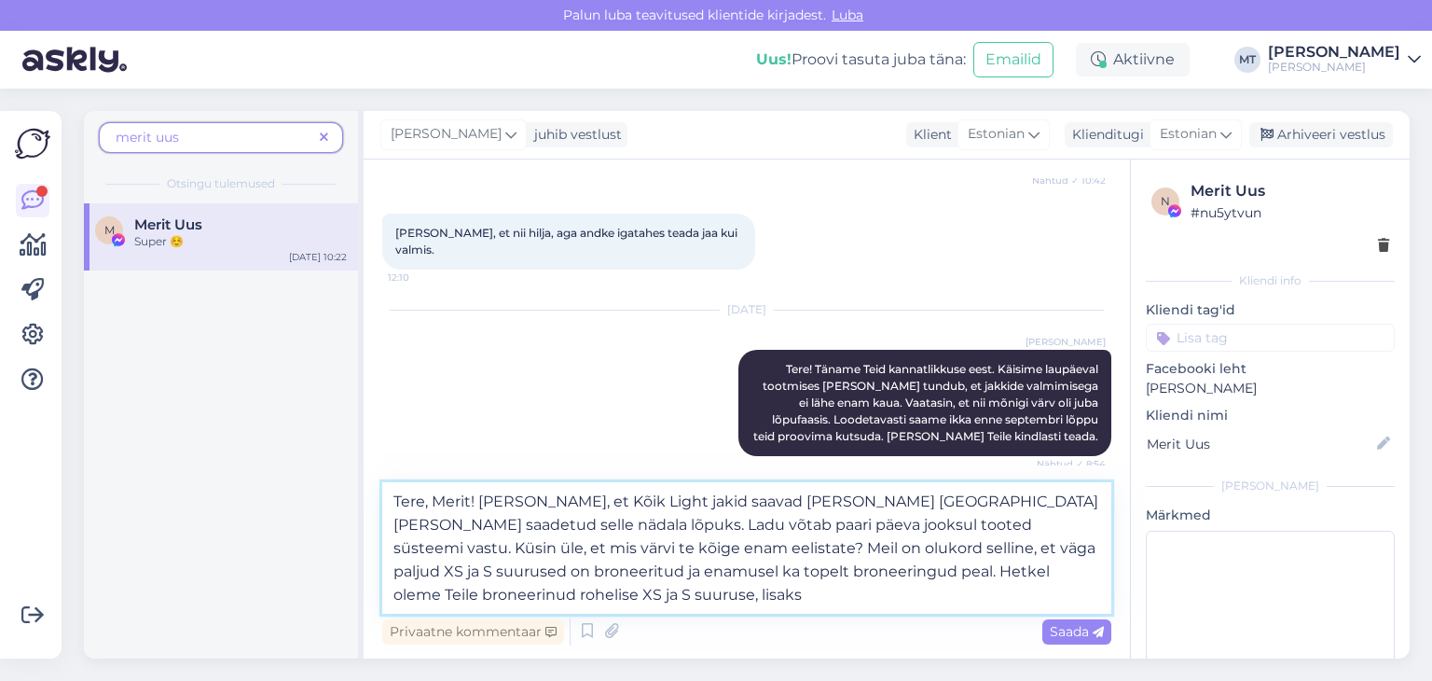
click at [850, 501] on textarea "Tere, Merit! [PERSON_NAME], et Kõik Light jakid saavad [PERSON_NAME] [GEOGRAPHI…" at bounding box center [746, 547] width 729 height 131
click at [519, 592] on textarea "Tere, Merit! [PERSON_NAME], et Kõik Light jakid saavad [PERSON_NAME] [GEOGRAPHI…" at bounding box center [746, 547] width 729 height 131
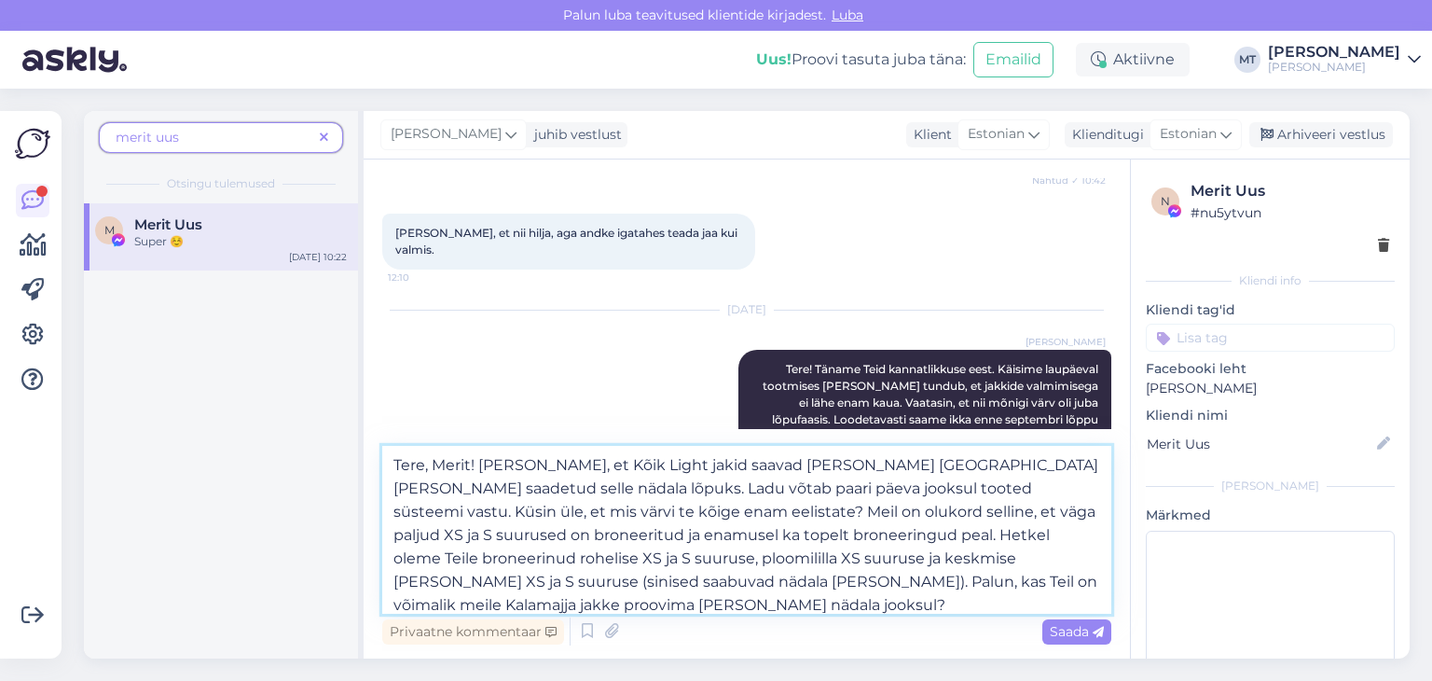
click at [554, 606] on textarea "Tere, Merit! [PERSON_NAME], et Kõik Light jakid saavad [PERSON_NAME] [GEOGRAPHI…" at bounding box center [746, 530] width 729 height 168
click at [540, 582] on textarea "Tere, Merit! [PERSON_NAME], et Kõik Light jakid saavad [PERSON_NAME] [GEOGRAPHI…" at bounding box center [746, 530] width 729 height 168
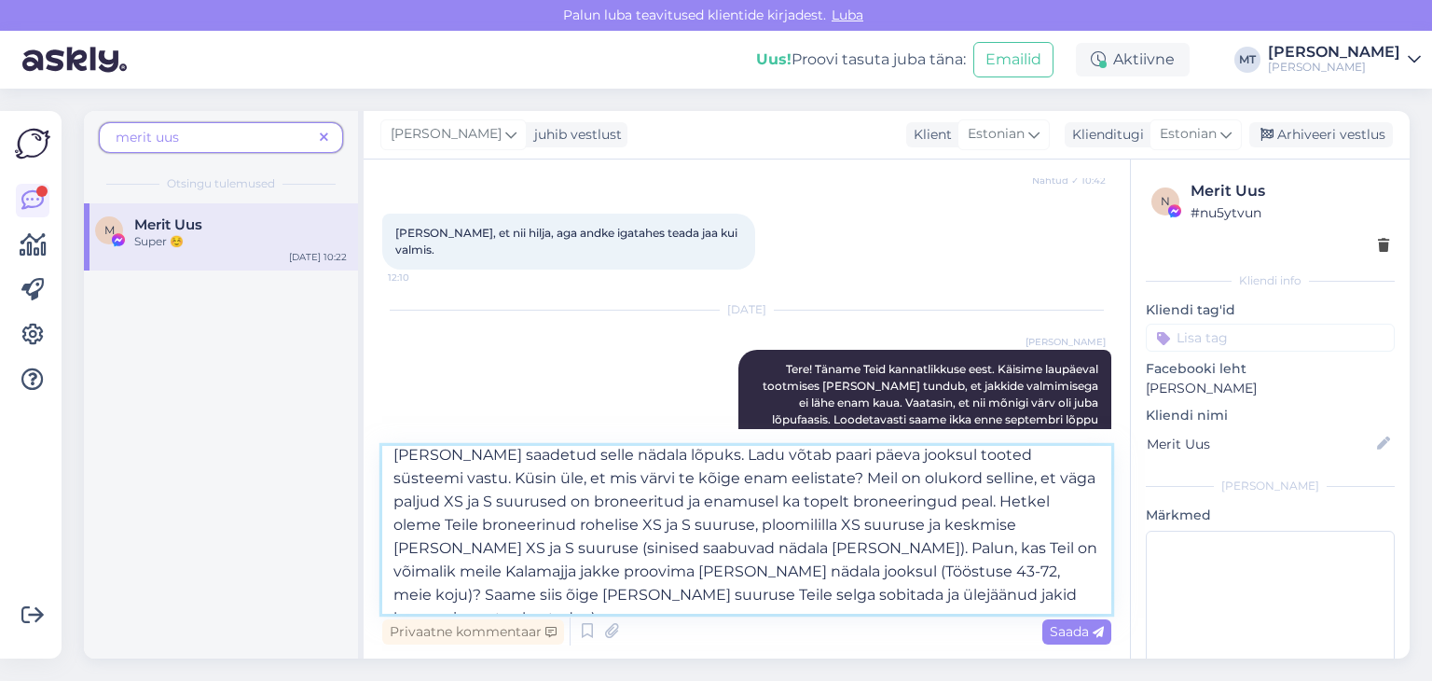
drag, startPoint x: 474, startPoint y: 607, endPoint x: 461, endPoint y: 605, distance: 13.2
click at [461, 605] on textarea "Tere, Merit! [PERSON_NAME], et Kõik Light jakid saavad [PERSON_NAME] [GEOGRAPHI…" at bounding box center [746, 530] width 729 height 168
type textarea "Tere, Merit! [PERSON_NAME], et Kõik Light jakid saavad [PERSON_NAME] [GEOGRAPHI…"
click at [1052, 633] on span "Saada" at bounding box center [1077, 631] width 54 height 17
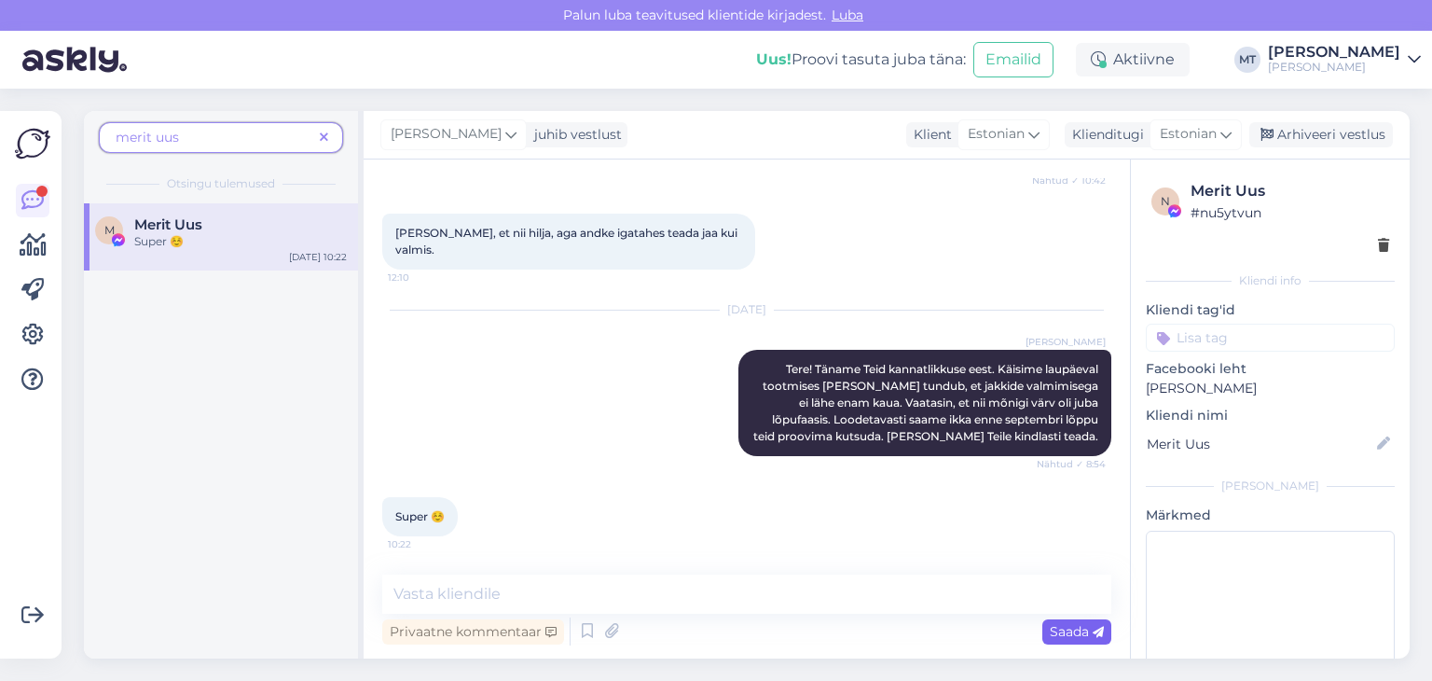
scroll to position [0, 0]
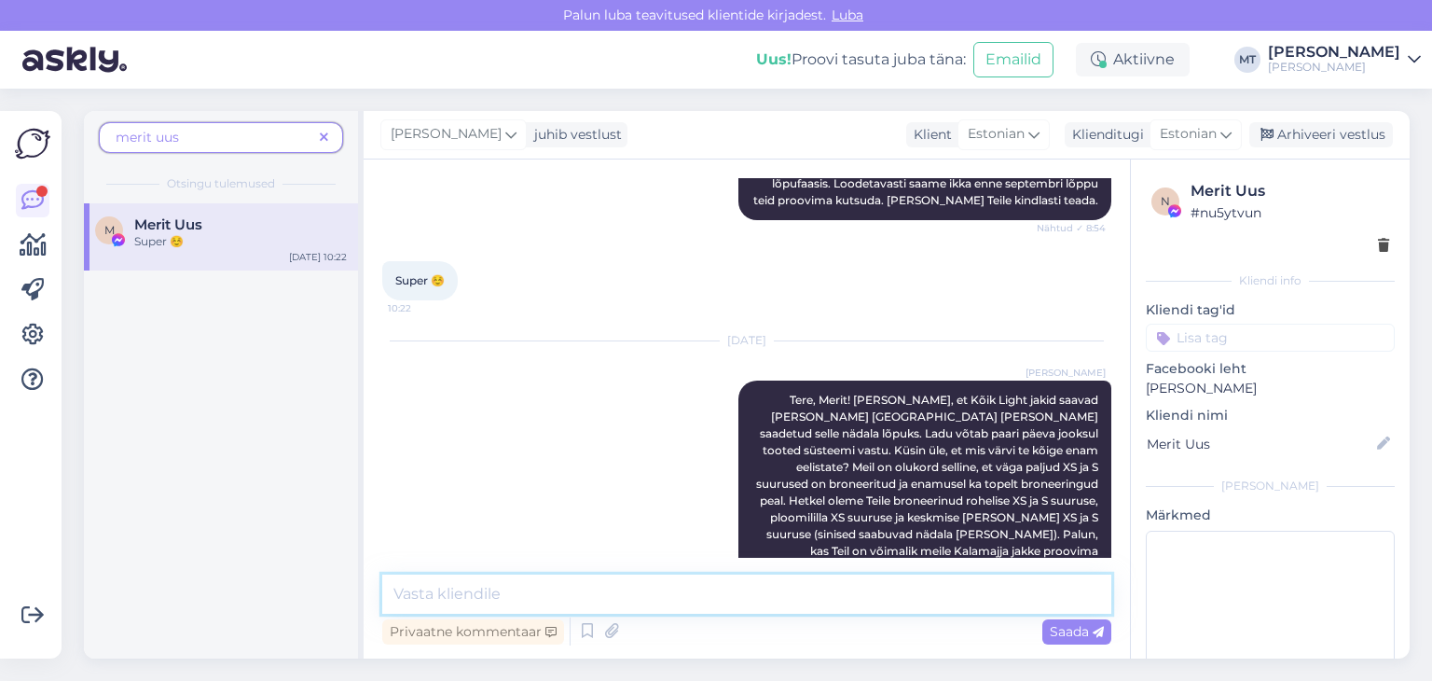
click at [584, 593] on textarea at bounding box center [746, 593] width 729 height 39
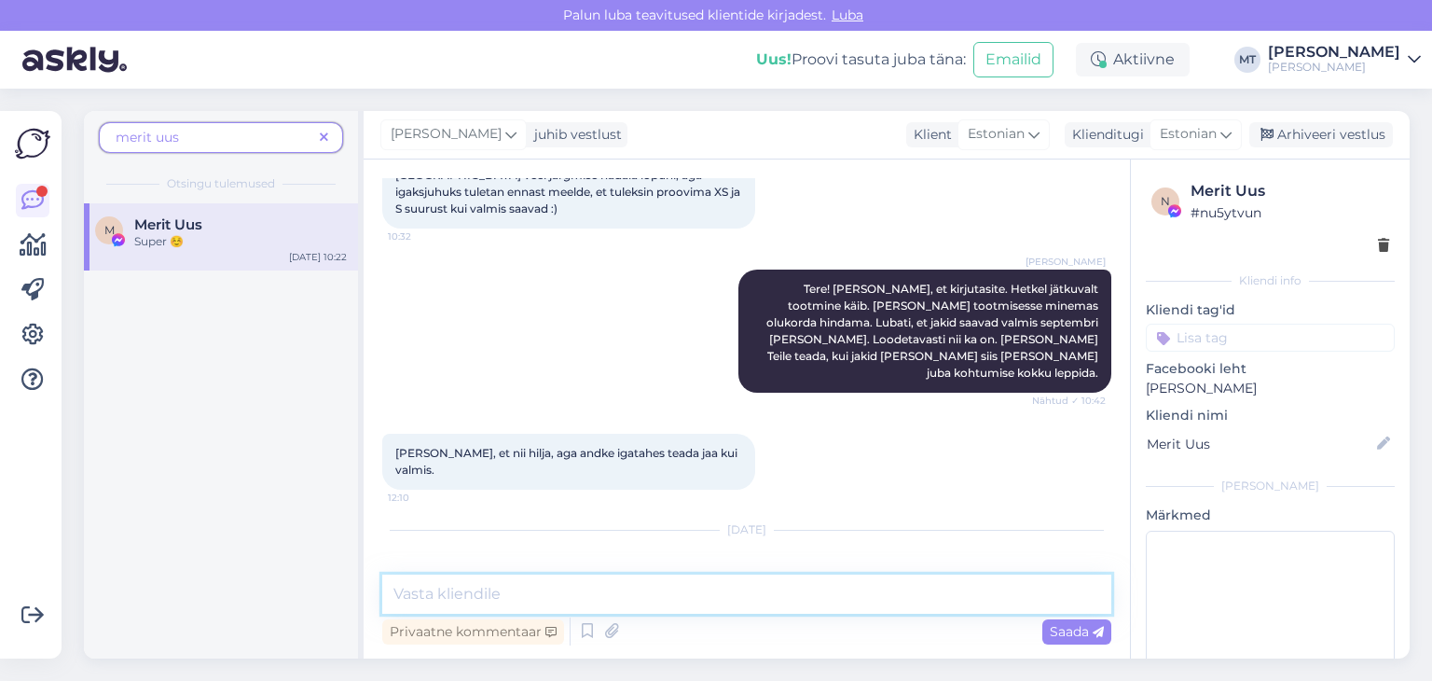
scroll to position [1990, 0]
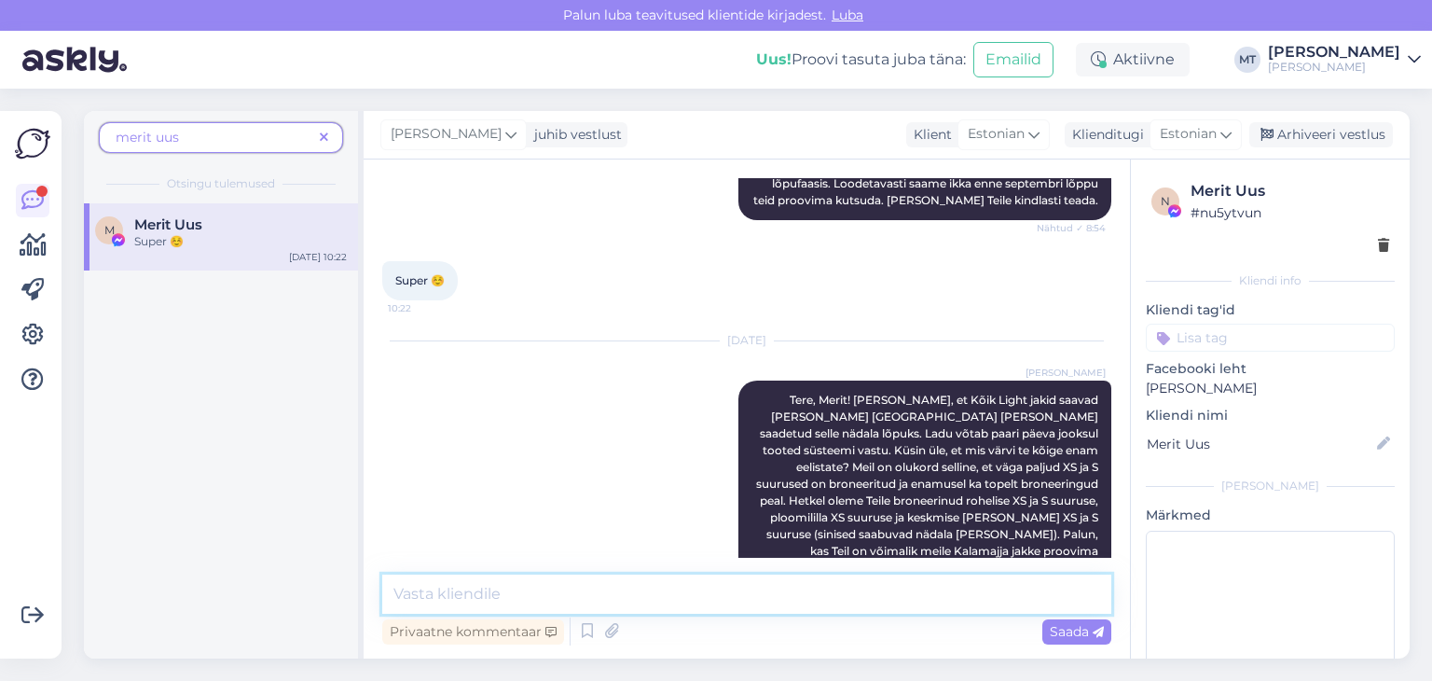
click at [502, 596] on textarea at bounding box center [746, 593] width 729 height 39
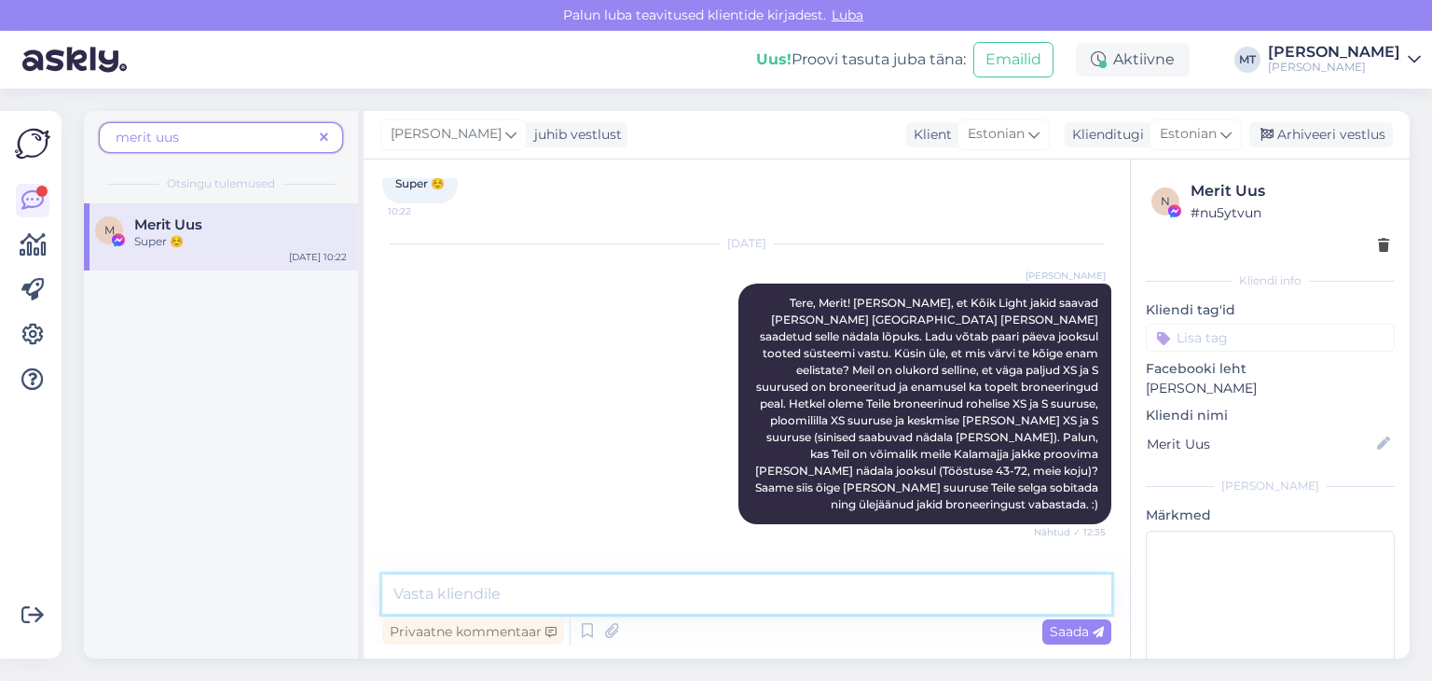
click at [460, 594] on textarea at bounding box center [746, 593] width 729 height 39
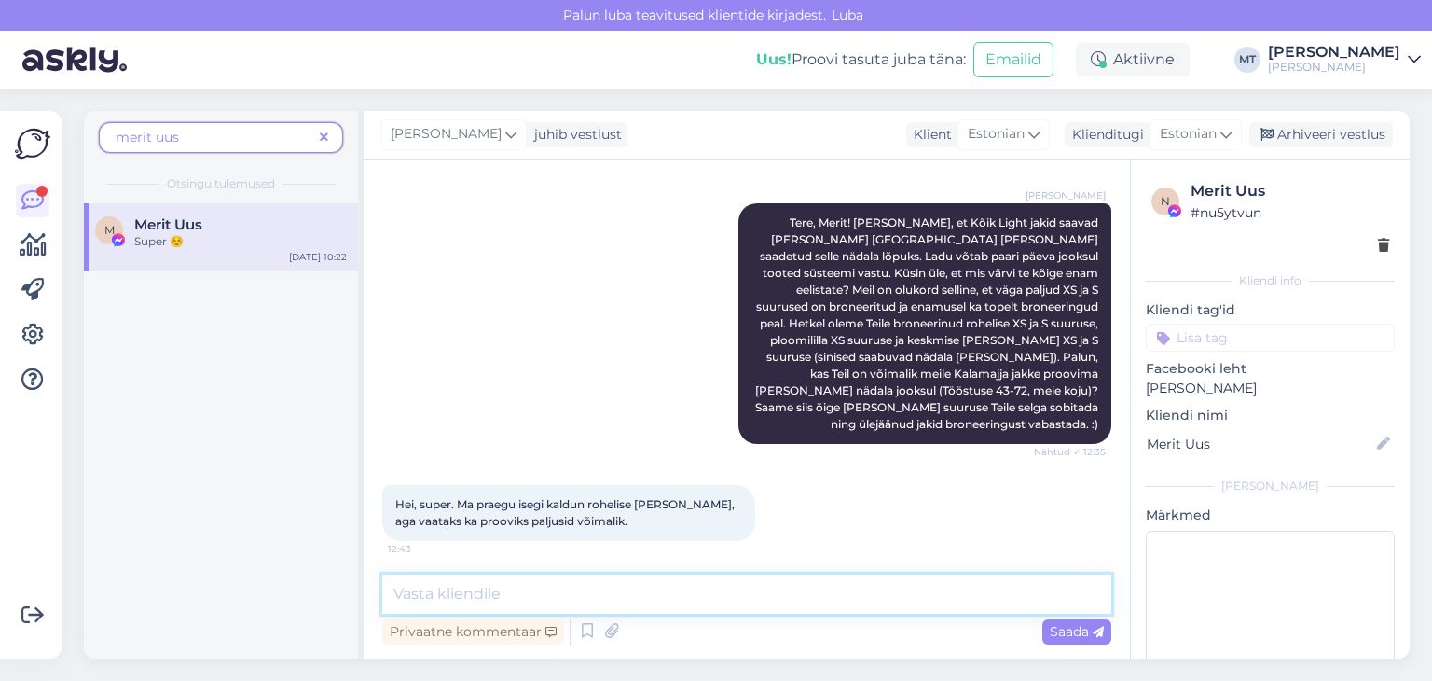
type textarea "V"
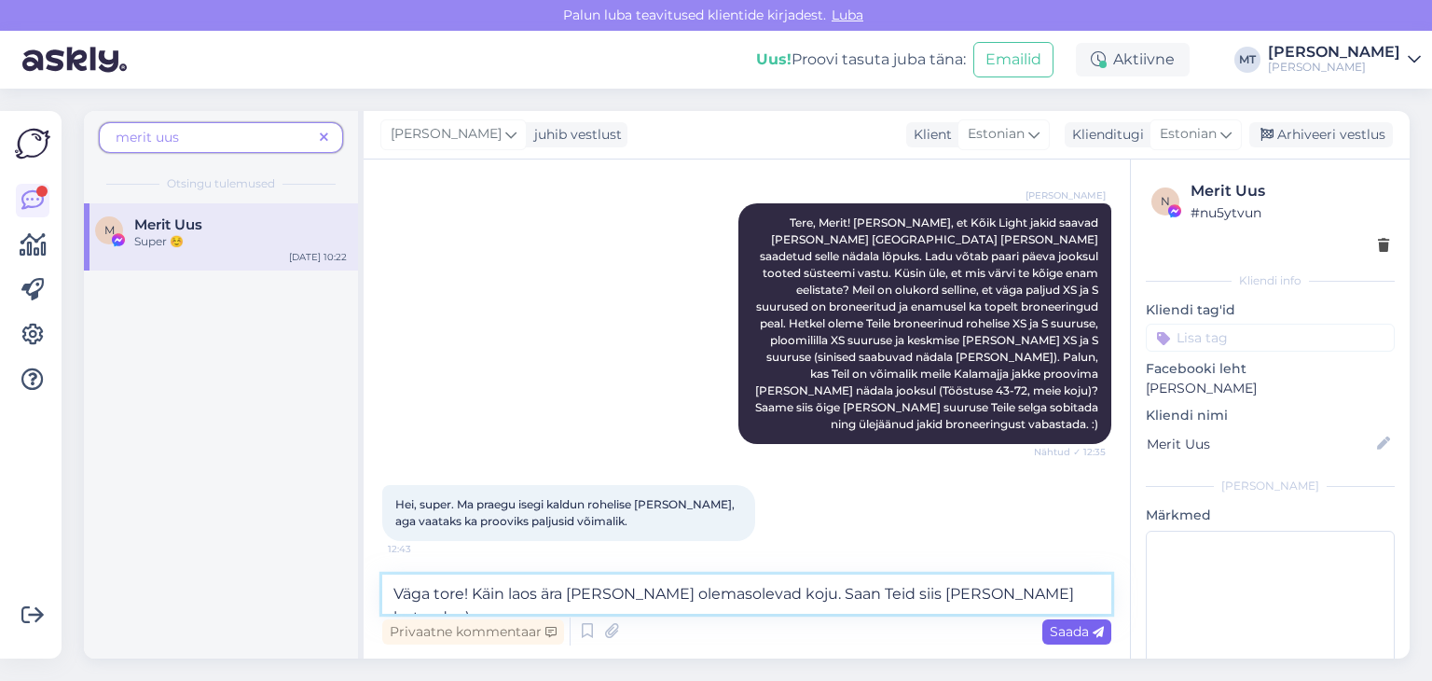
type textarea "Väga tore! Käin laos ära [PERSON_NAME] olemasolevad koju. Saan Teid siis [PERSO…"
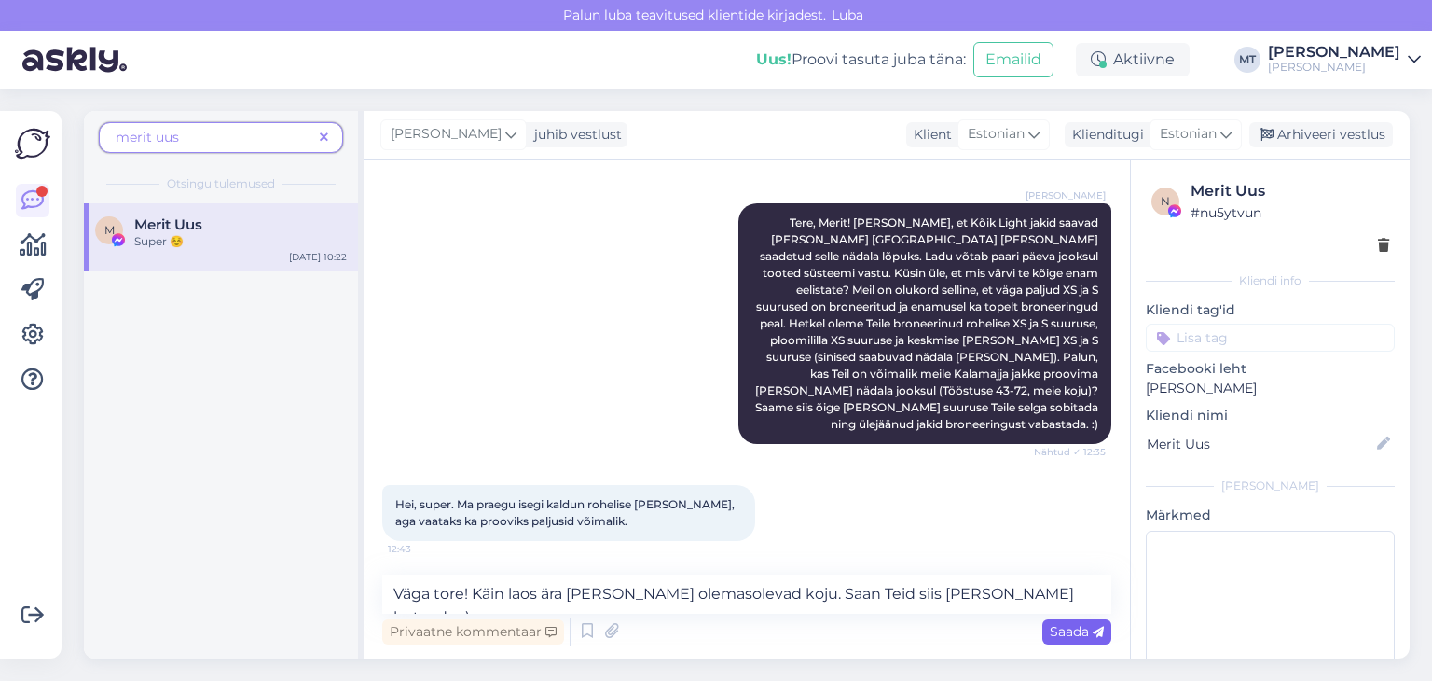
click at [1066, 634] on span "Saada" at bounding box center [1077, 631] width 54 height 17
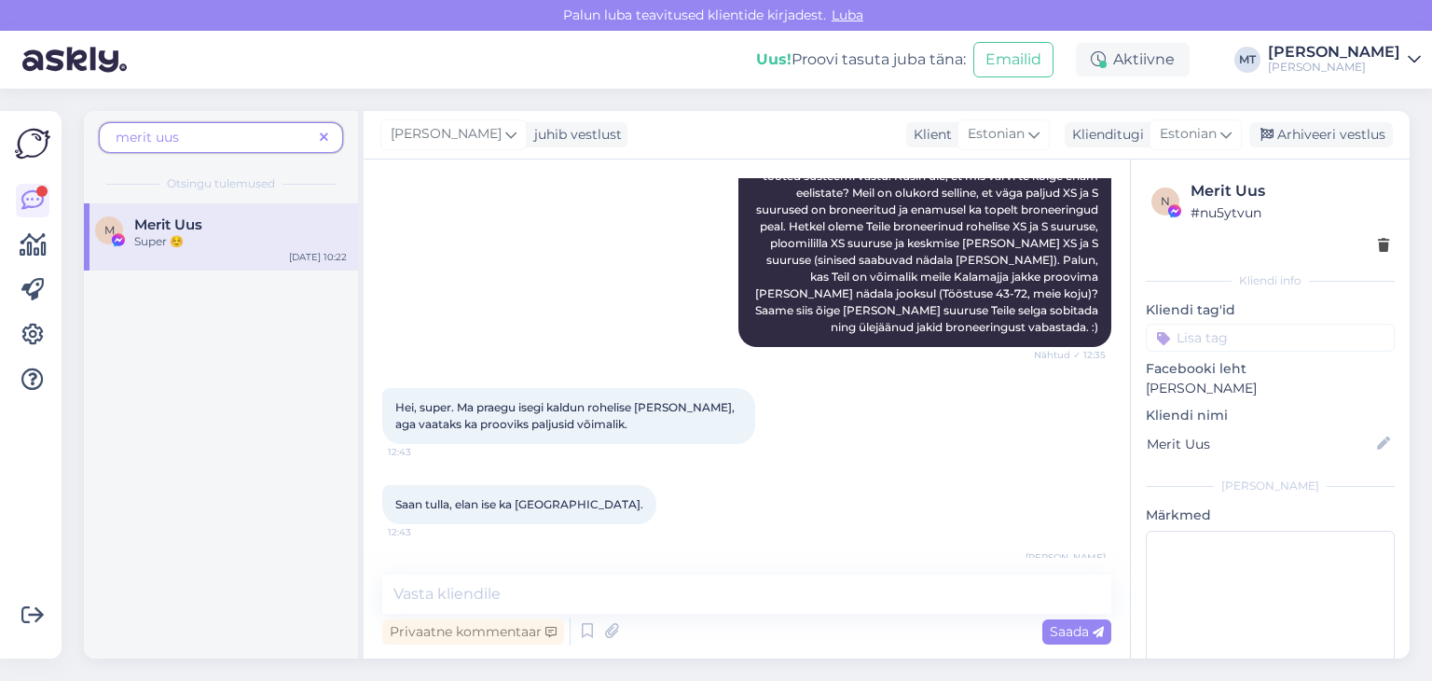
scroll to position [2344, 0]
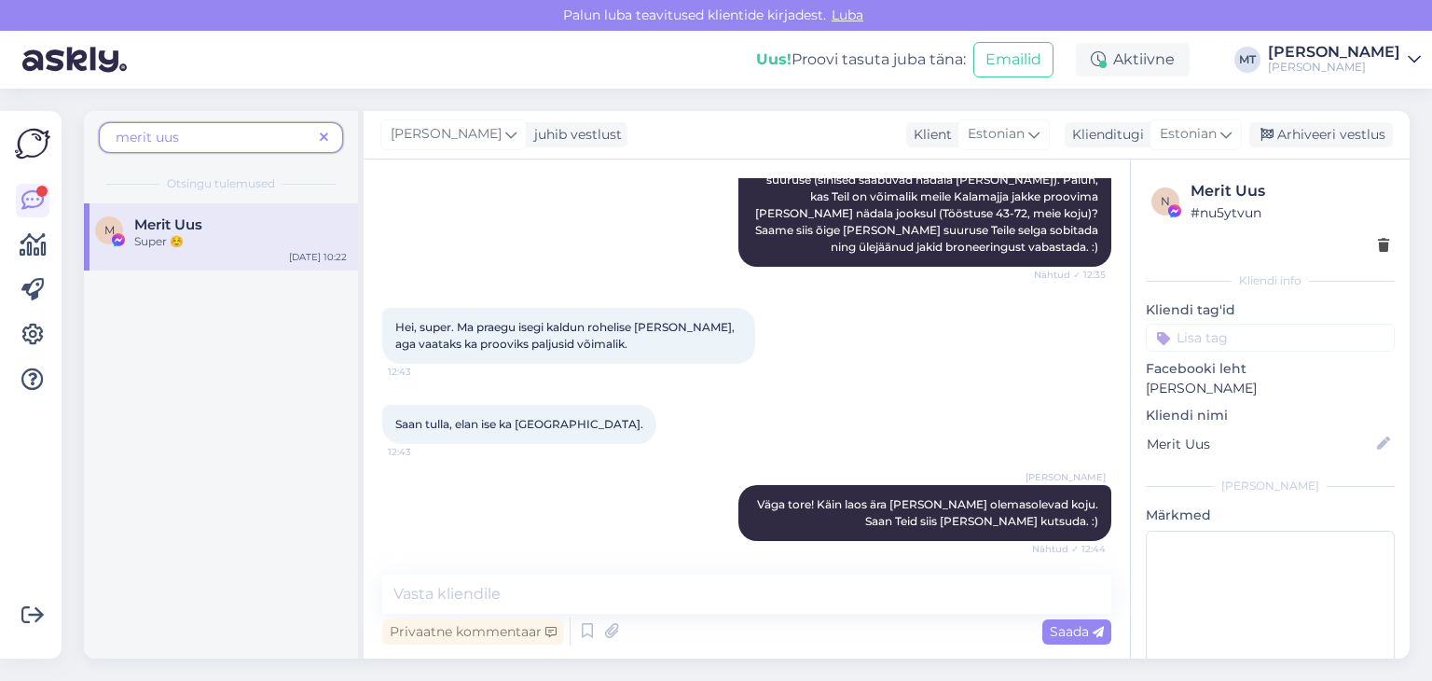
click at [329, 136] on span at bounding box center [323, 138] width 23 height 20
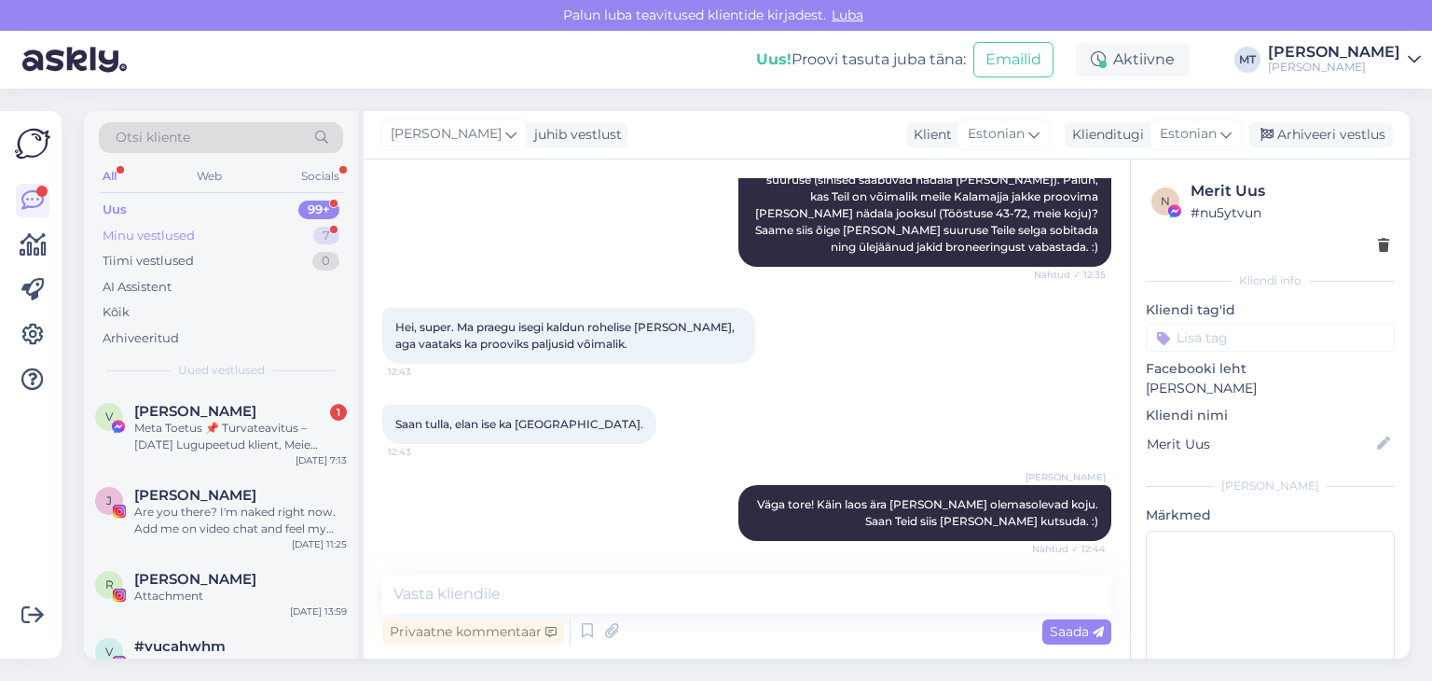
click at [137, 231] on div "Minu vestlused" at bounding box center [149, 236] width 92 height 19
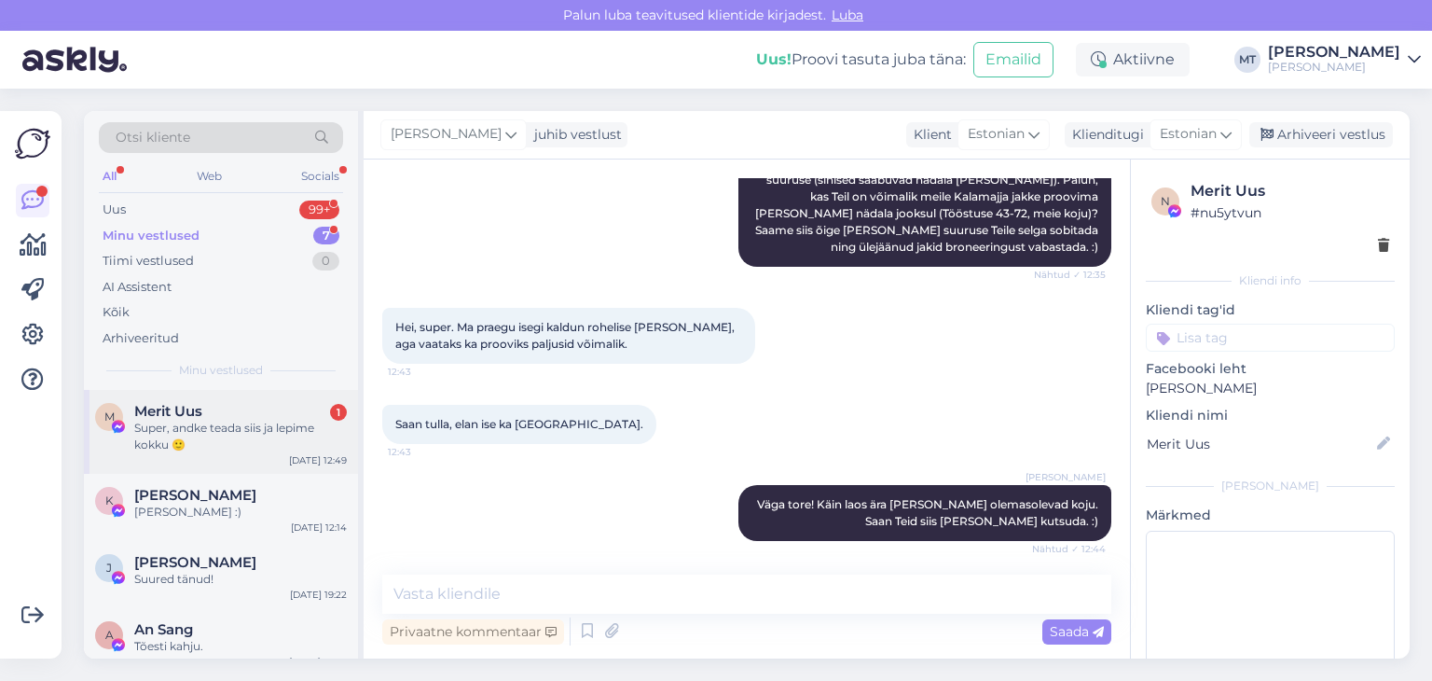
click at [188, 431] on div "Super, andke teada siis ja lepime kokku 🙂" at bounding box center [240, 436] width 213 height 34
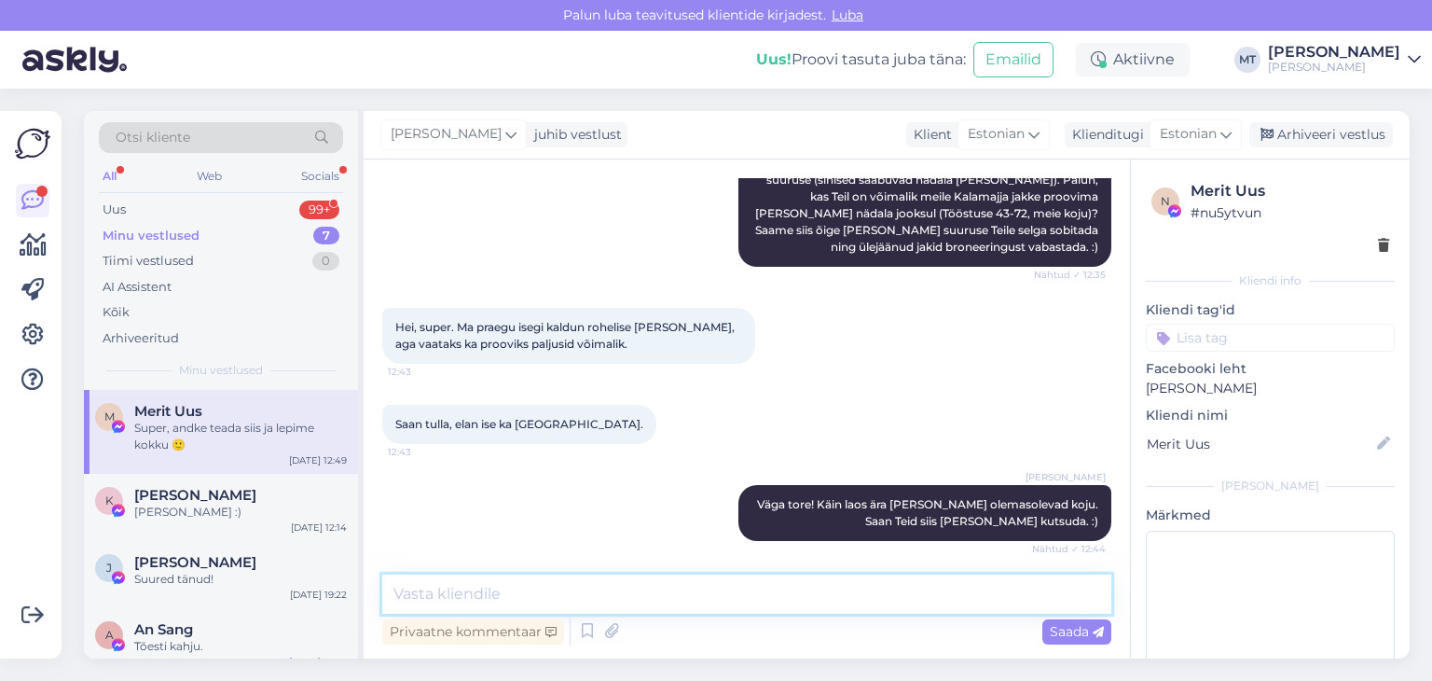
click at [445, 594] on textarea at bounding box center [746, 593] width 729 height 39
type textarea "Teeme nii! :)"
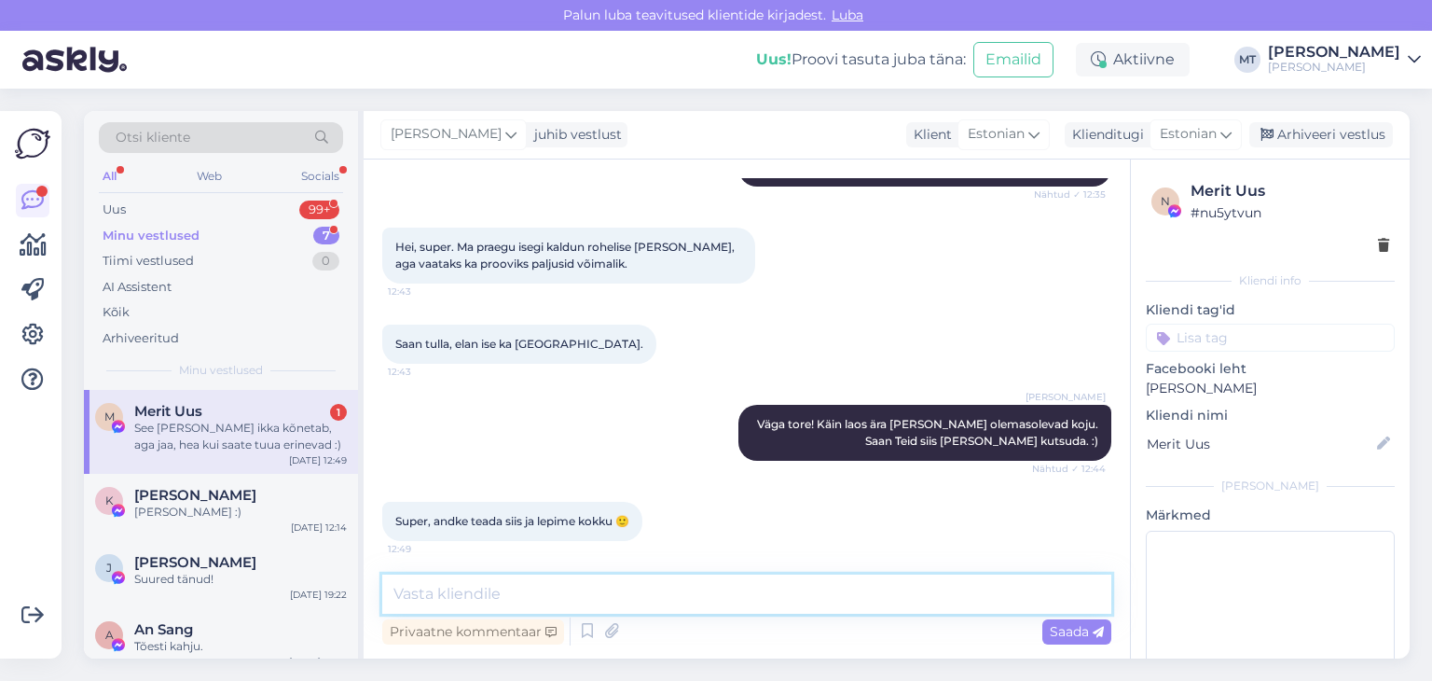
scroll to position [2522, 0]
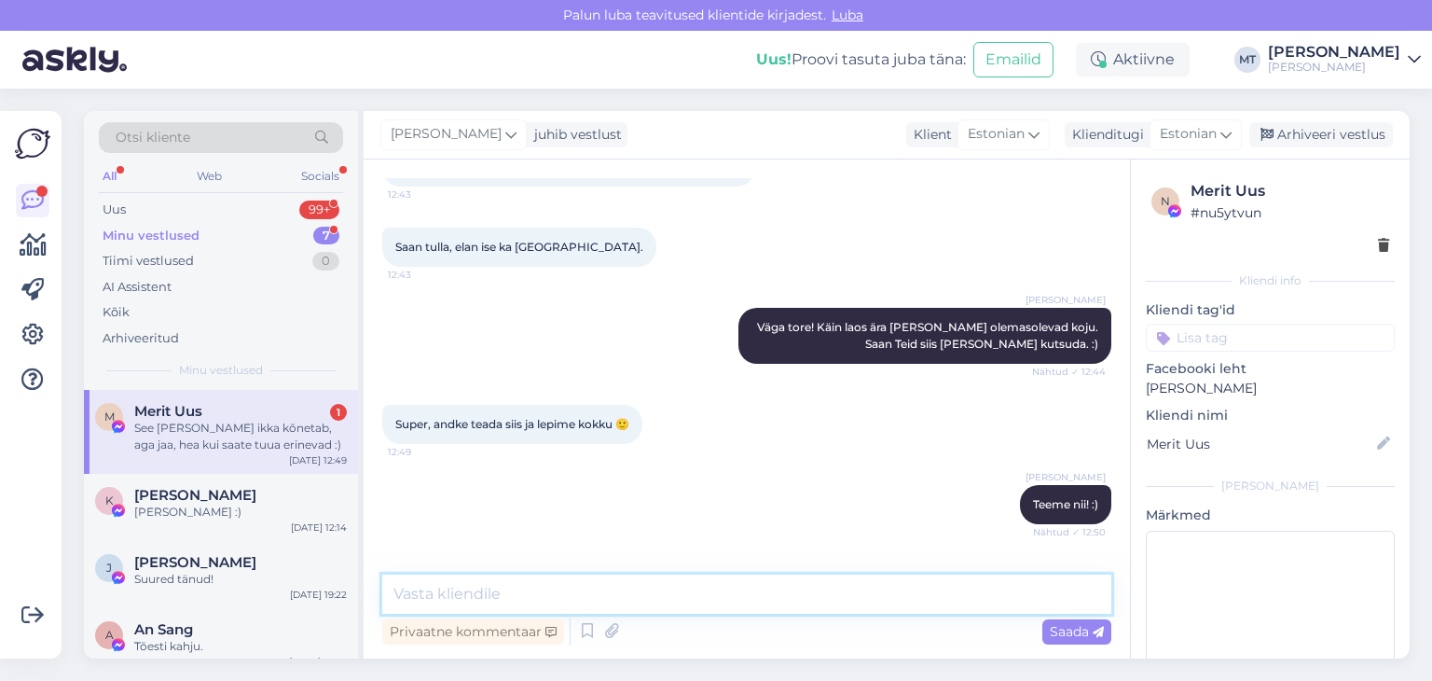
click at [457, 587] on textarea at bounding box center [746, 593] width 729 height 39
click at [456, 600] on textarea at bounding box center [746, 593] width 729 height 39
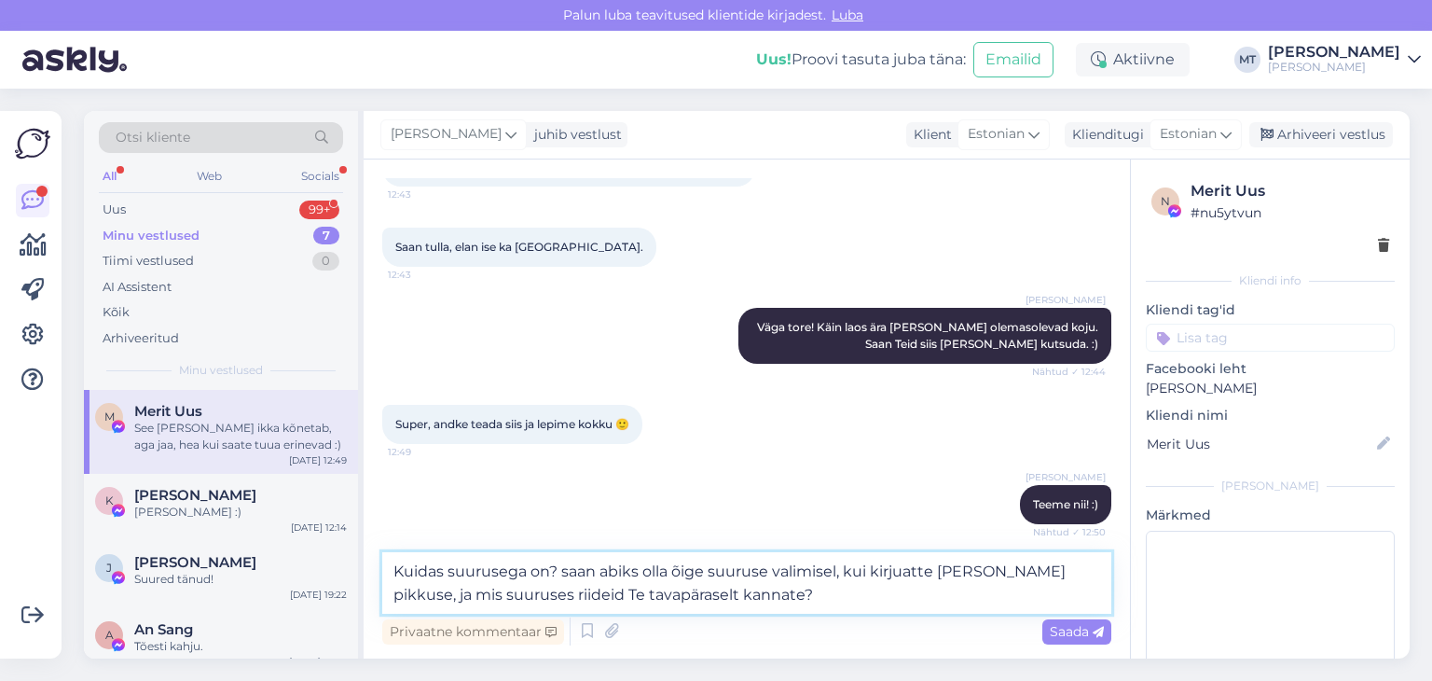
click at [917, 573] on textarea "Kuidas suurusega on? saan abiks olla õige suuruse valimisel, kui kirjuatte [PER…" at bounding box center [746, 583] width 729 height 62
click at [571, 572] on textarea "Kuidas suurusega on? saan abiks olla õige suuruse valimisel, kui kirjuate [PERS…" at bounding box center [746, 583] width 729 height 62
click at [560, 574] on textarea "Kuidas suurusega on?Õige saan abiks olla õige suuruse valimisel, kui kirjuate […" at bounding box center [746, 583] width 729 height 62
drag, startPoint x: 604, startPoint y: 571, endPoint x: 561, endPoint y: 575, distance: 43.1
click at [561, 575] on textarea "Kuidas suurusega on?Õige saan abiks olla õige suuruse valimisel, kui kirjuate […" at bounding box center [746, 583] width 729 height 62
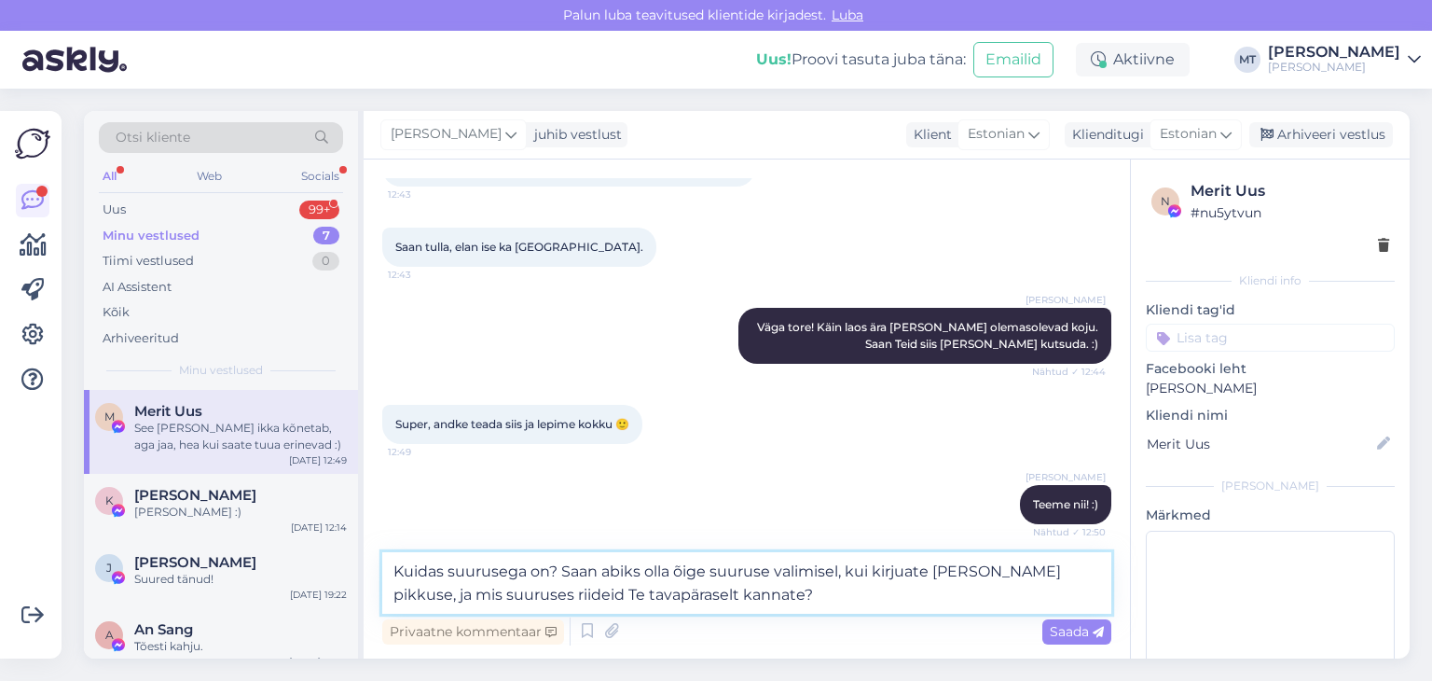
click at [907, 573] on textarea "Kuidas suurusega on? Saan abiks olla õige suuruse valimisel, kui kirjuate [PERS…" at bounding box center [746, 583] width 729 height 62
type textarea "Kuidas suurusega on? Saan abiks olla õige suuruse valimisel, kui kirjutate [PER…"
click at [1066, 633] on span "Saada" at bounding box center [1077, 631] width 54 height 17
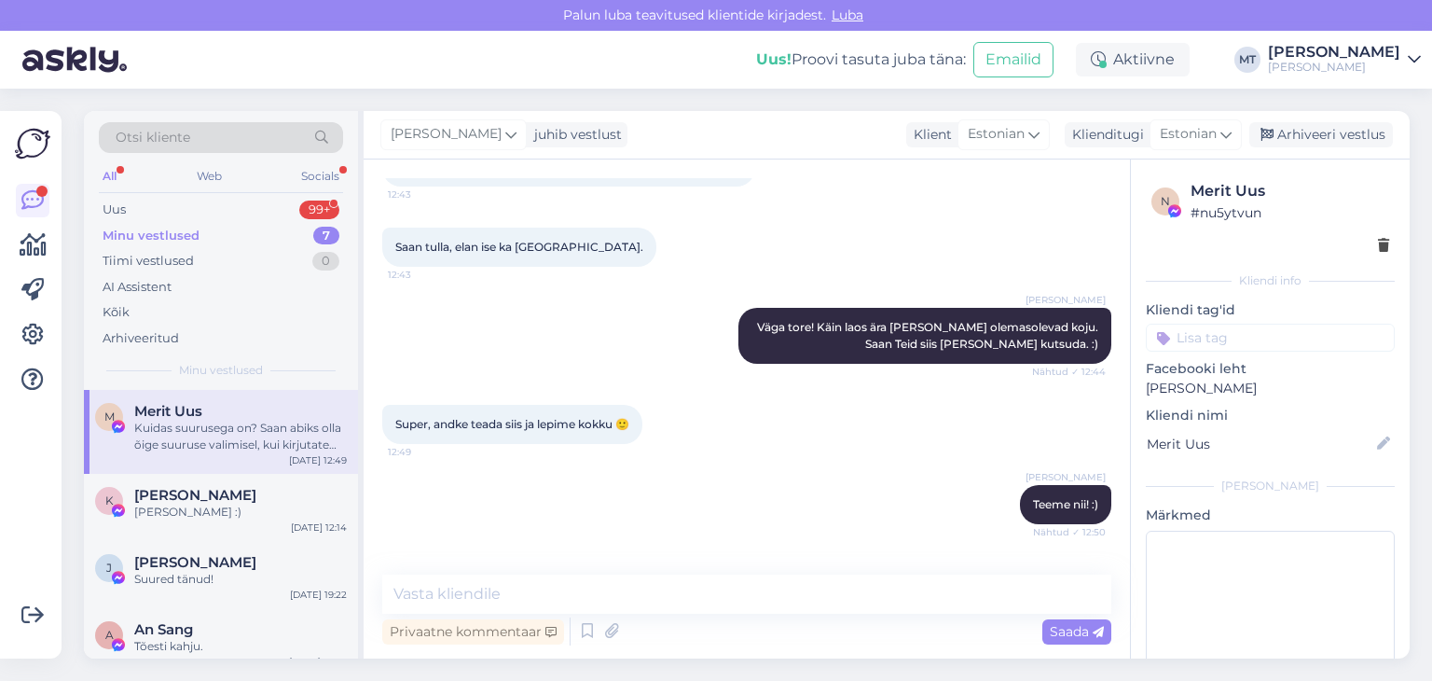
scroll to position [2635, 0]
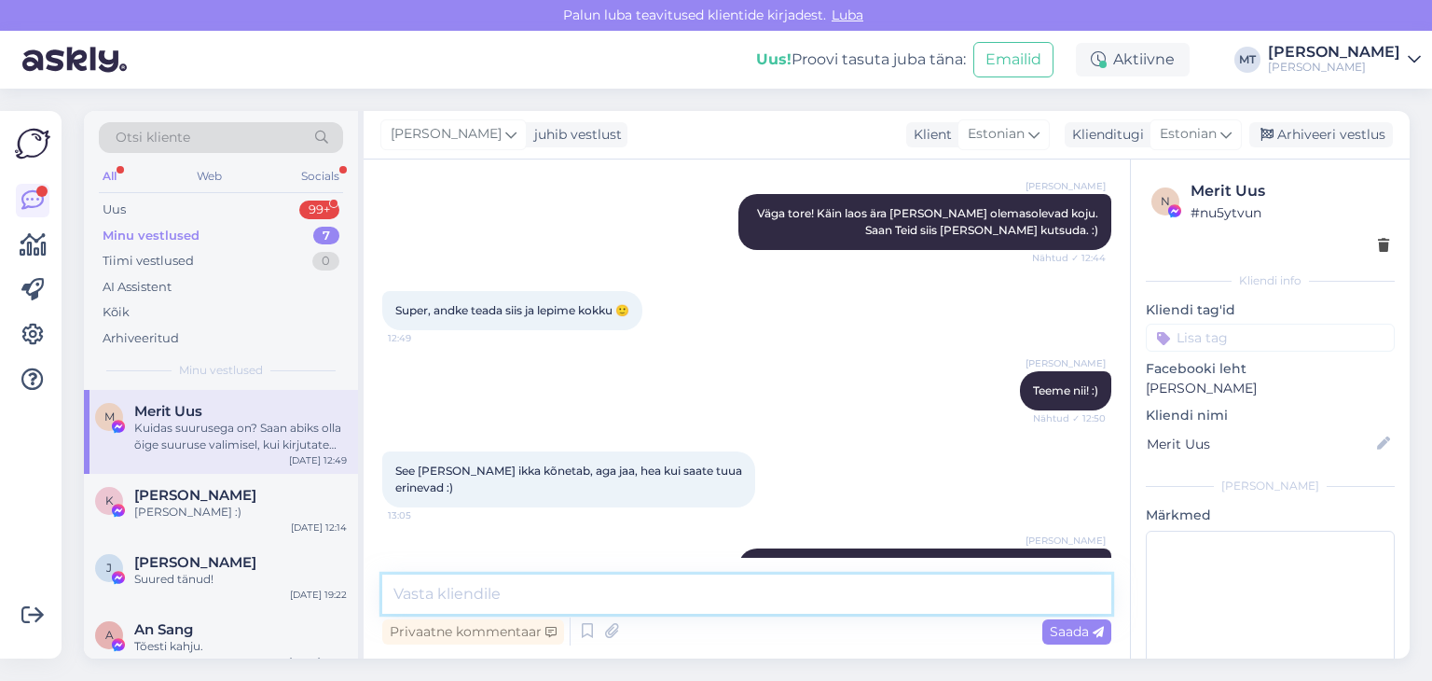
click at [521, 589] on textarea at bounding box center [746, 593] width 729 height 39
drag, startPoint x: 444, startPoint y: 595, endPoint x: 454, endPoint y: 588, distance: 12.2
click at [444, 594] on textarea at bounding box center [746, 593] width 729 height 39
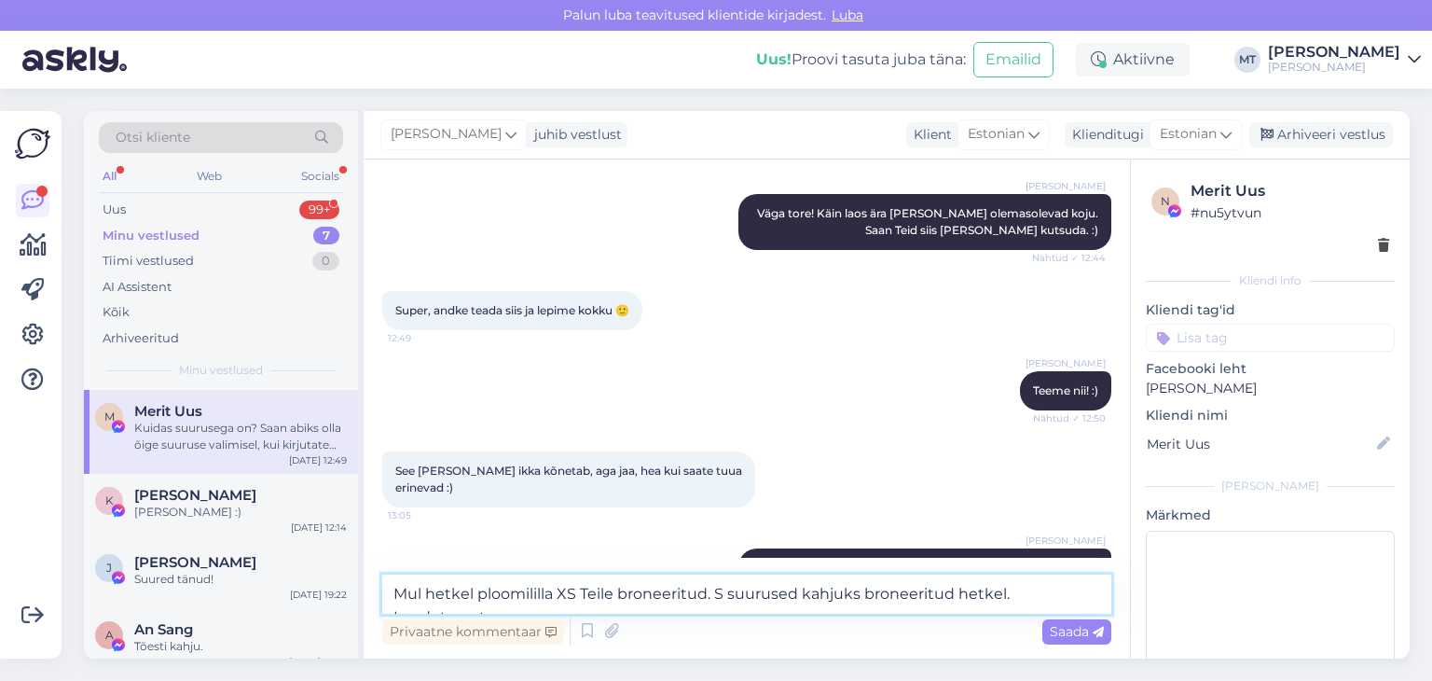
scroll to position [2658, 0]
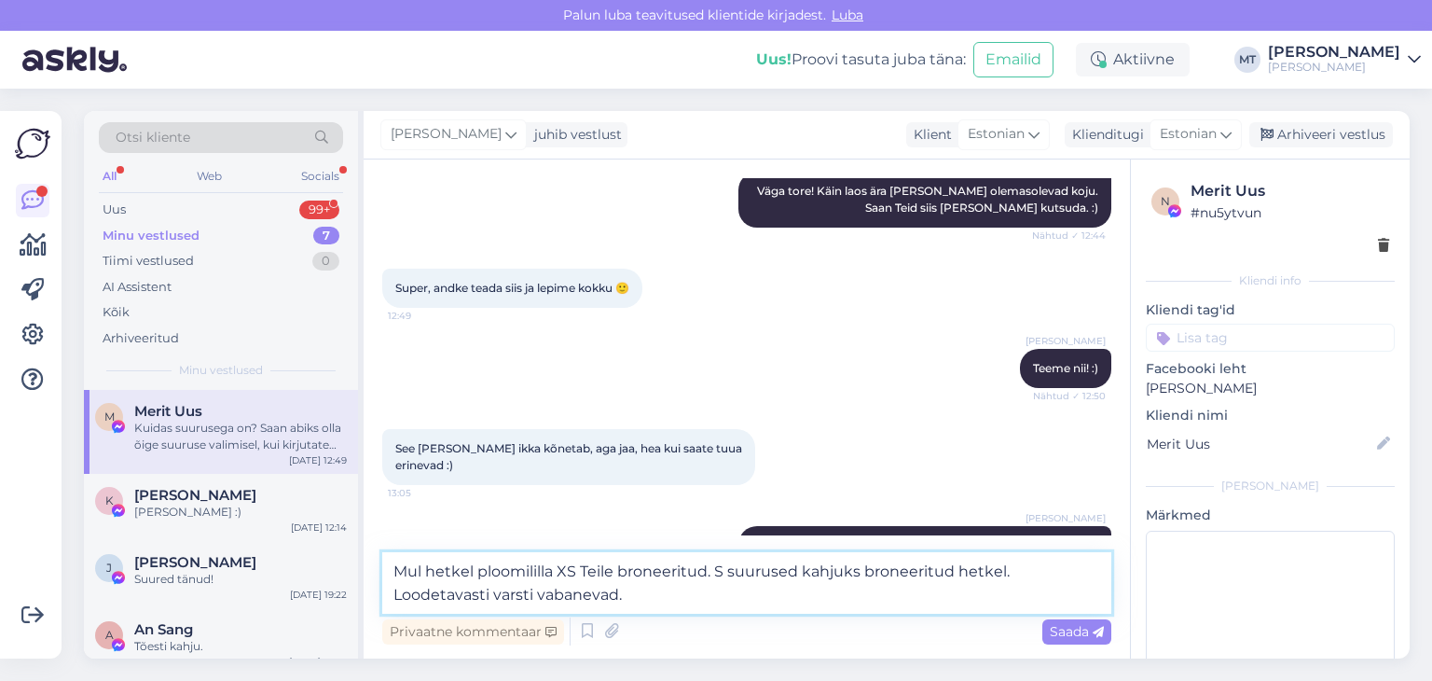
drag, startPoint x: 632, startPoint y: 600, endPoint x: 385, endPoint y: 605, distance: 247.1
click at [385, 605] on textarea "Mul hetkel ploomililla XS Teile broneeritud. S suurused kahjuks broneeritud het…" at bounding box center [746, 583] width 729 height 62
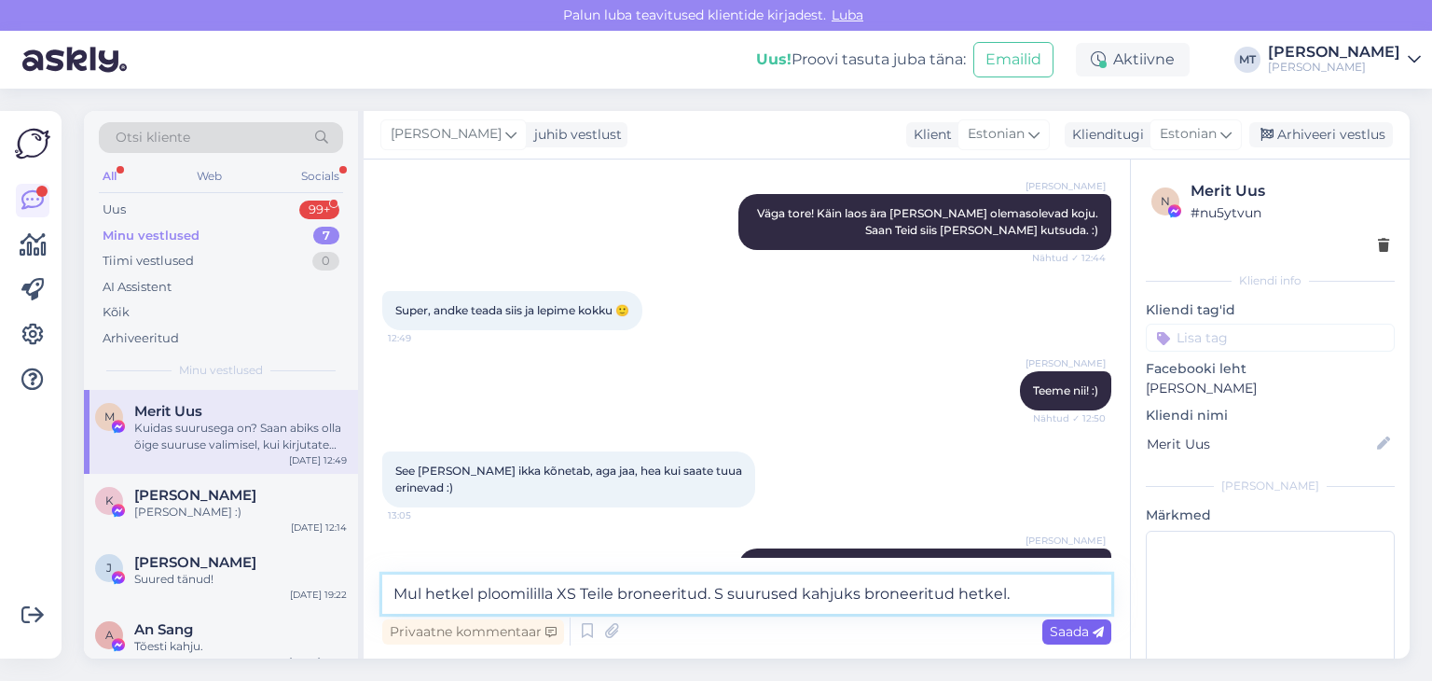
type textarea "Mul hetkel ploomililla XS Teile broneeritud. S suurused kahjuks broneeritud het…"
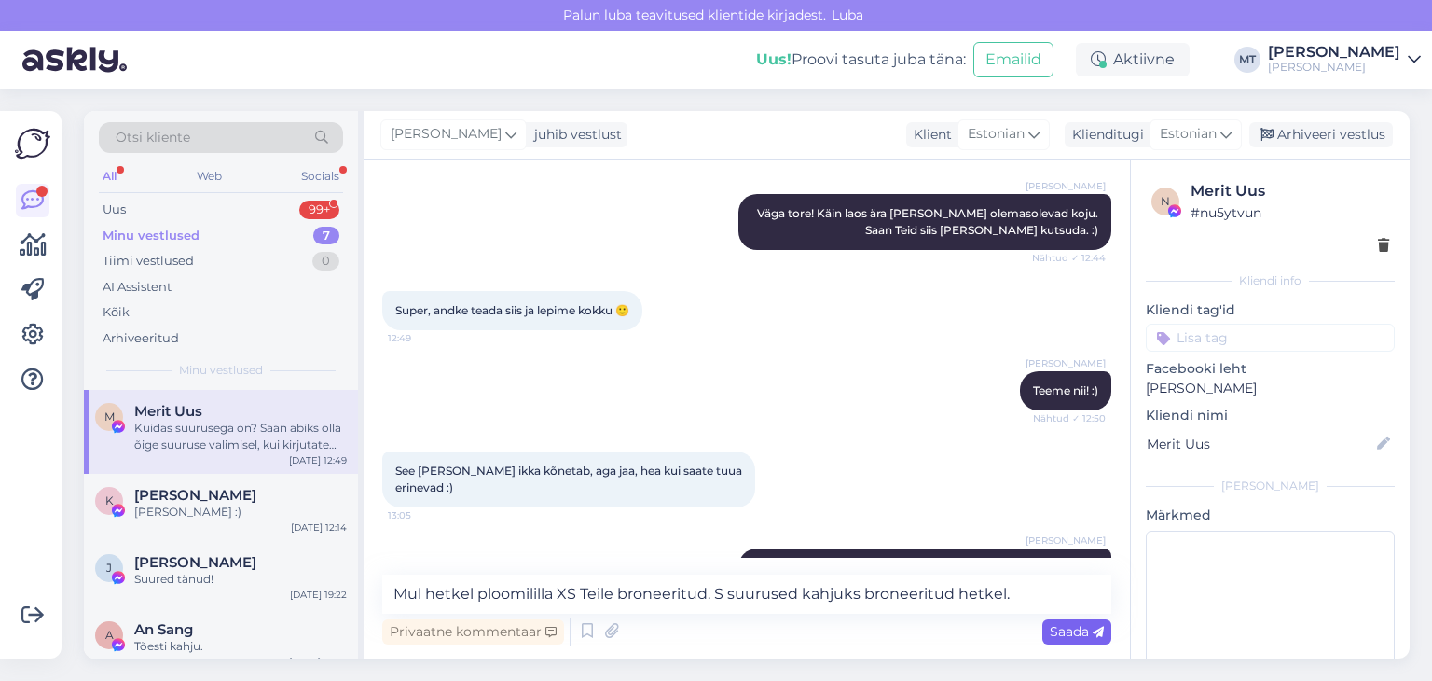
click at [1077, 638] on span "Saada" at bounding box center [1077, 631] width 54 height 17
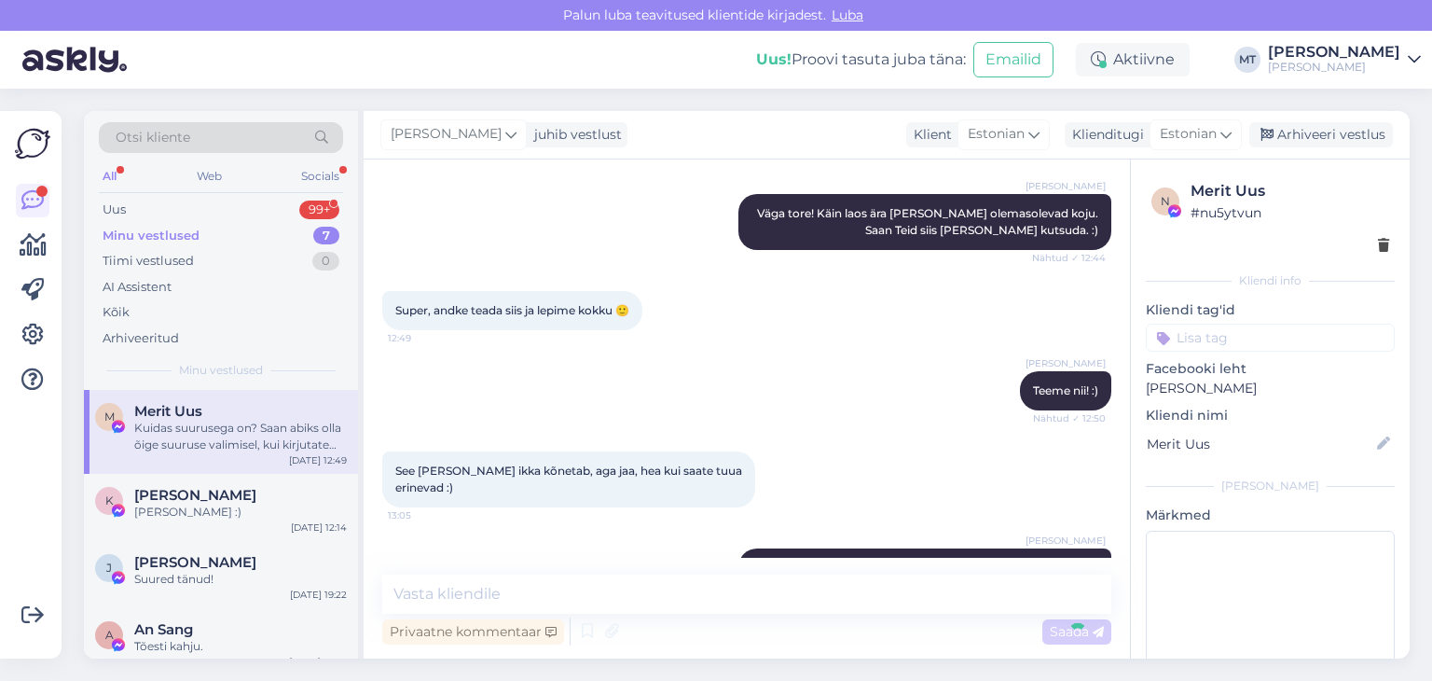
scroll to position [2732, 0]
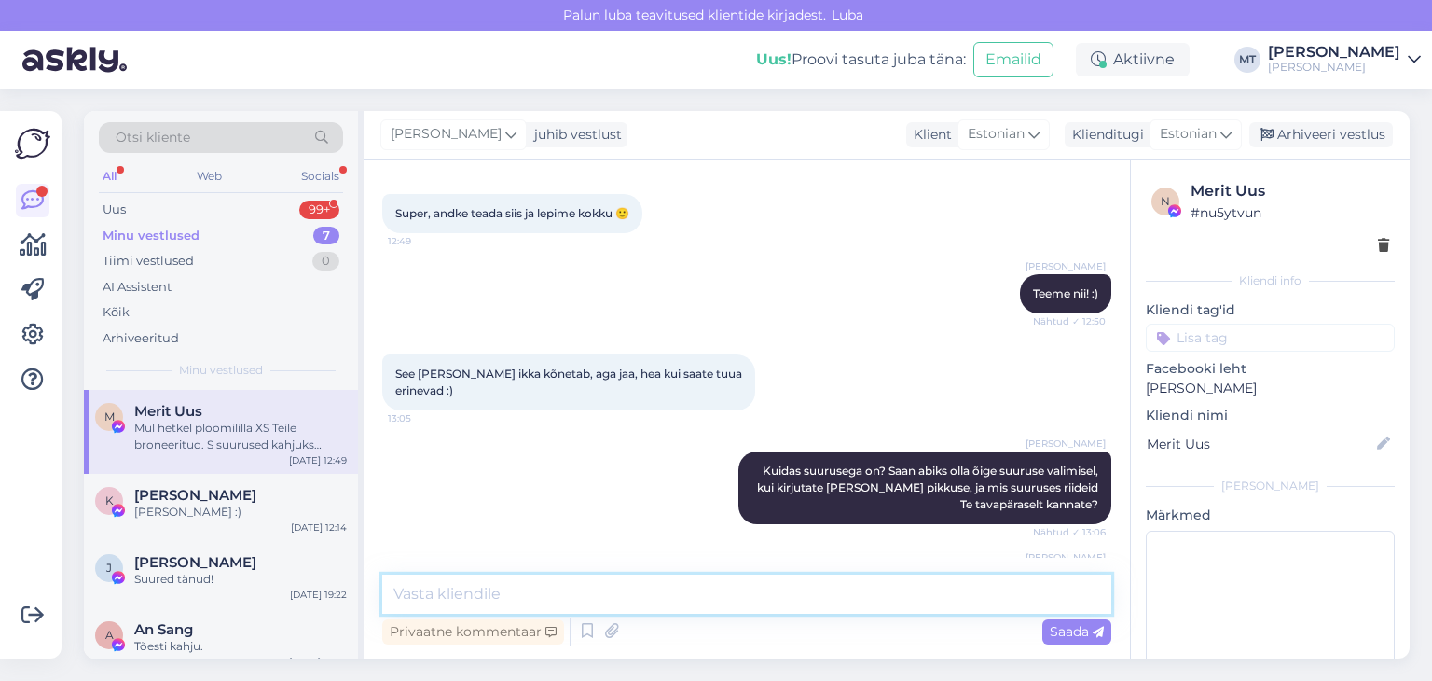
click at [418, 598] on textarea at bounding box center [746, 593] width 729 height 39
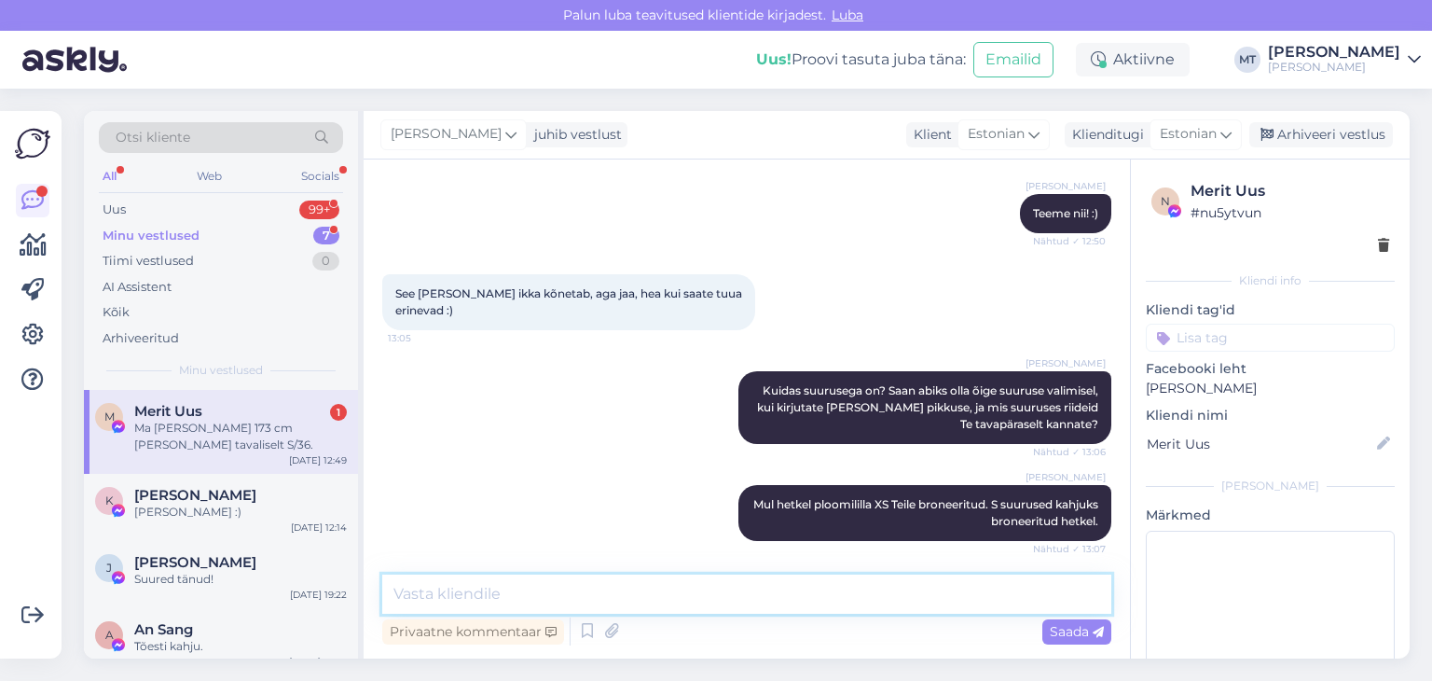
scroll to position [2909, 0]
